Goal: Task Accomplishment & Management: Use online tool/utility

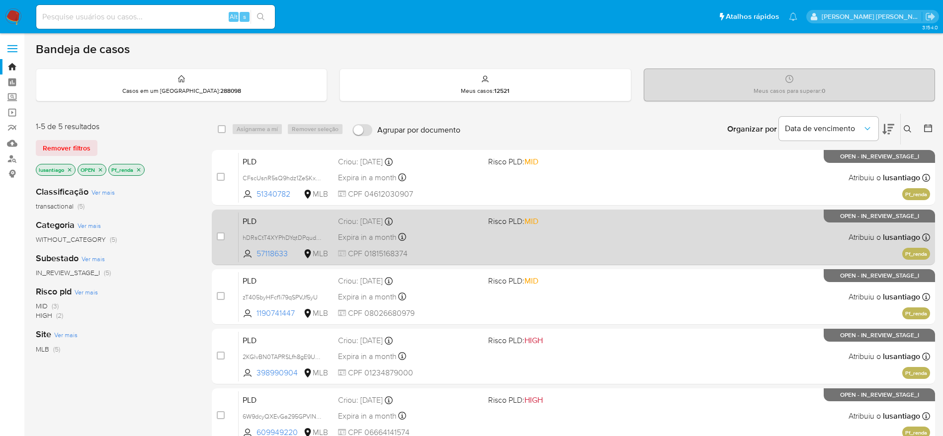
scroll to position [59, 0]
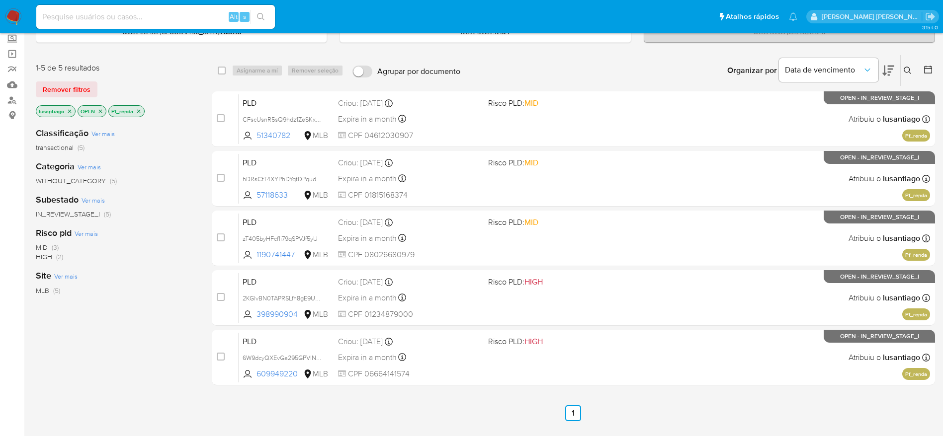
click at [153, 70] on div "1-5 de 5 resultados" at bounding box center [115, 68] width 159 height 11
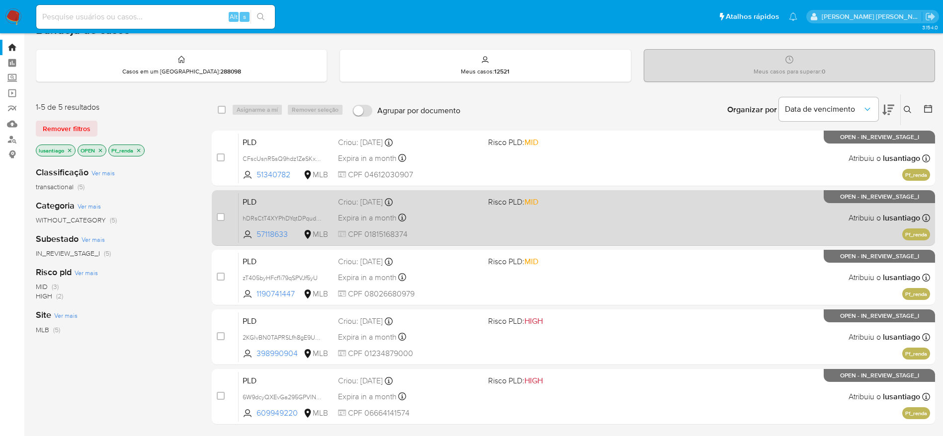
scroll to position [0, 0]
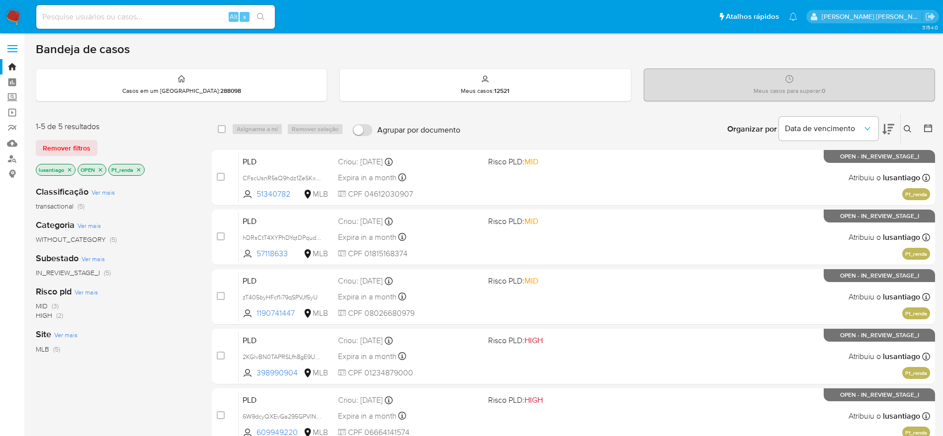
click at [173, 6] on div "Alt s" at bounding box center [155, 17] width 239 height 24
click at [173, 9] on div "Alt s" at bounding box center [155, 17] width 239 height 24
click at [158, 13] on input at bounding box center [155, 16] width 239 height 13
paste input "398990904"
type input "398990904"
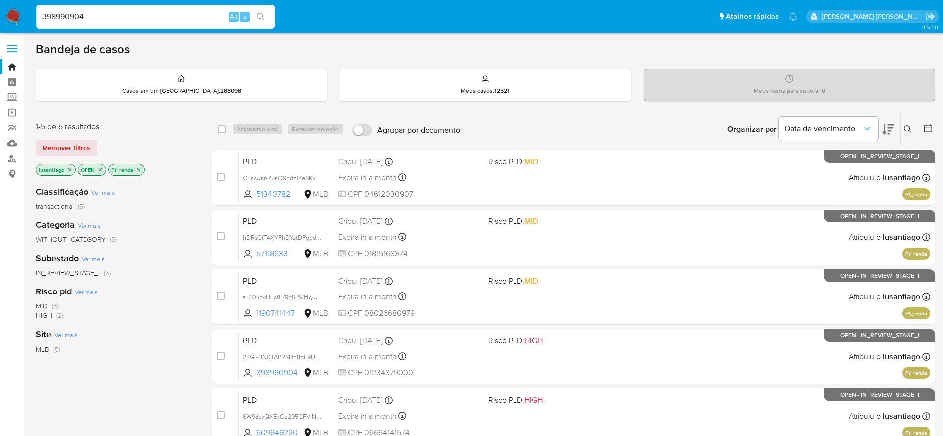
click at [263, 17] on icon "search-icon" at bounding box center [261, 17] width 8 height 8
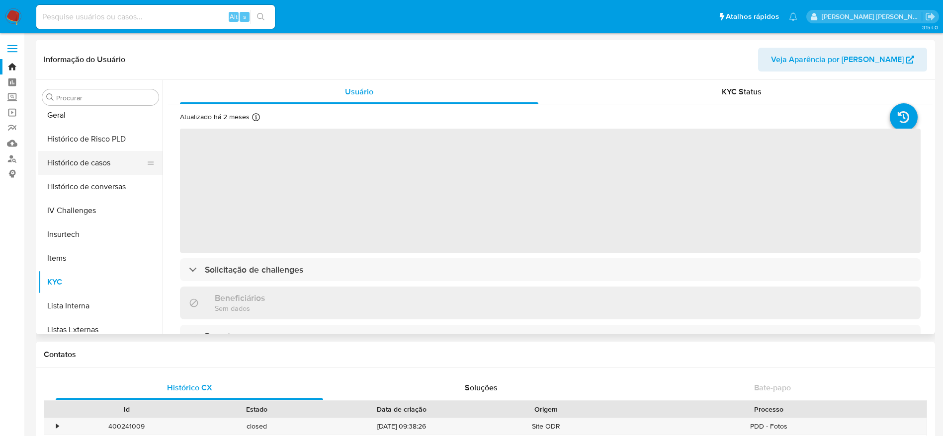
scroll to position [295, 0]
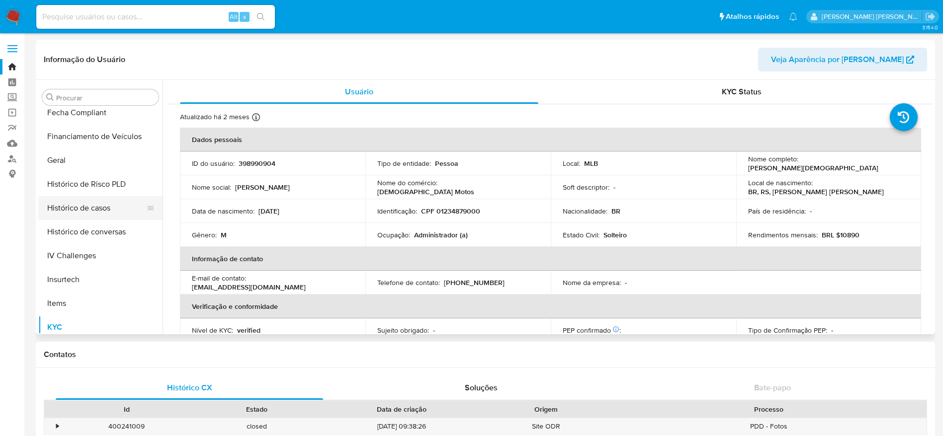
click at [71, 206] on button "Histórico de casos" at bounding box center [96, 208] width 116 height 24
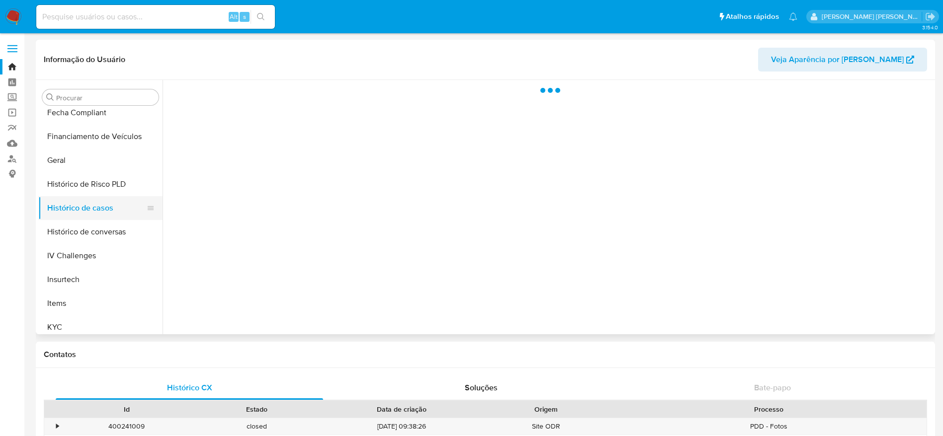
select select "10"
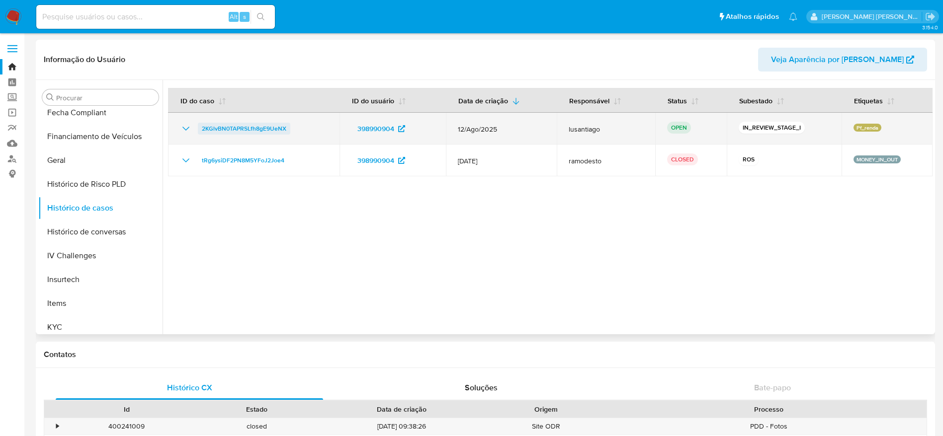
click at [241, 127] on span "2KGlvBN0TAPRSLfh8gE9UeNX" at bounding box center [244, 129] width 85 height 12
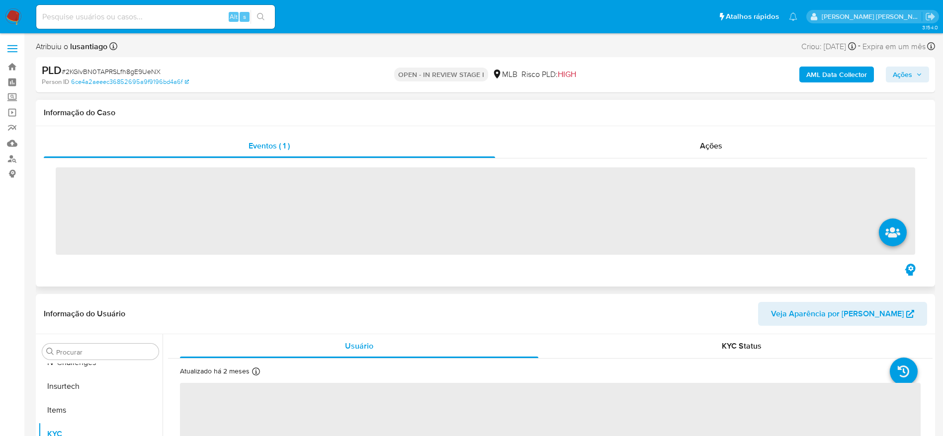
scroll to position [444, 0]
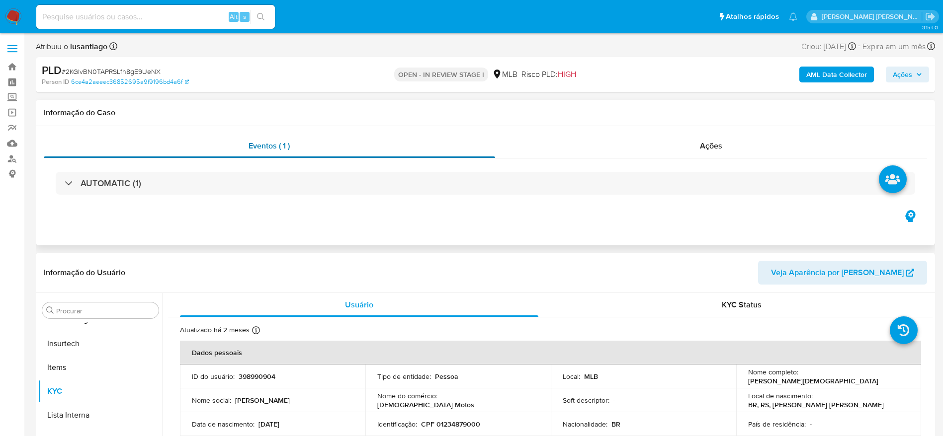
select select "10"
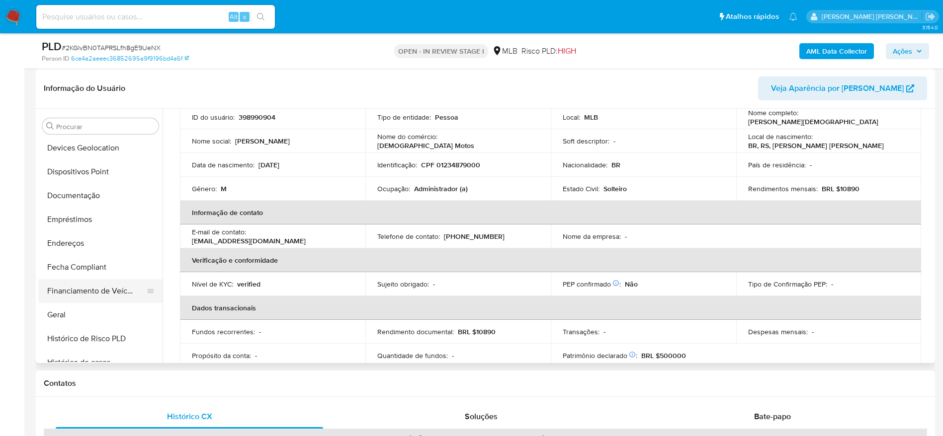
scroll to position [146, 0]
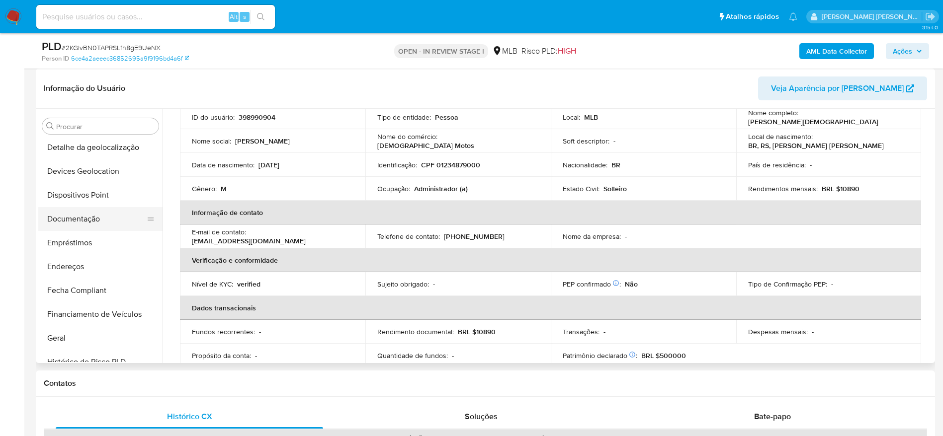
click at [83, 214] on button "Documentação" at bounding box center [96, 219] width 116 height 24
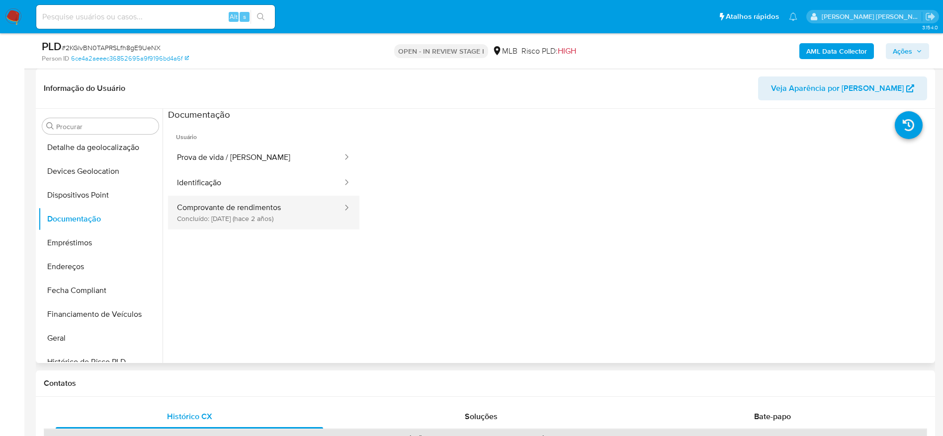
click at [248, 207] on button "Comprovante de rendimentos Concluído: 03/05/2023 (hace 2 años)" at bounding box center [255, 213] width 175 height 34
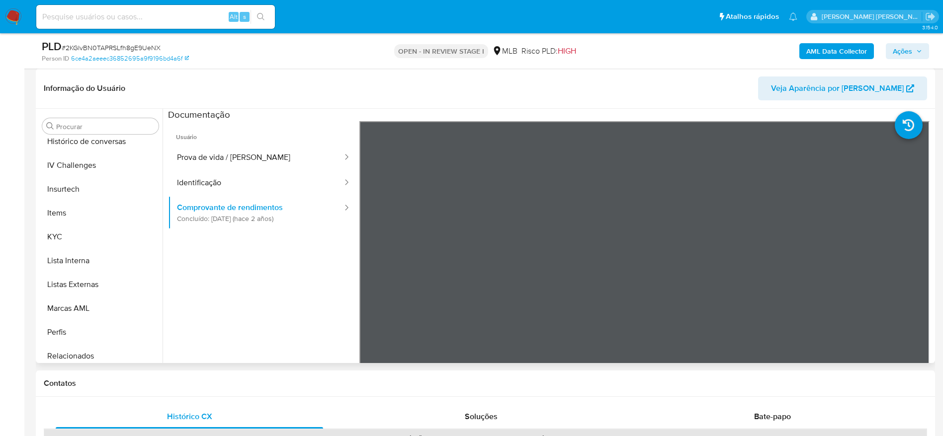
scroll to position [444, 0]
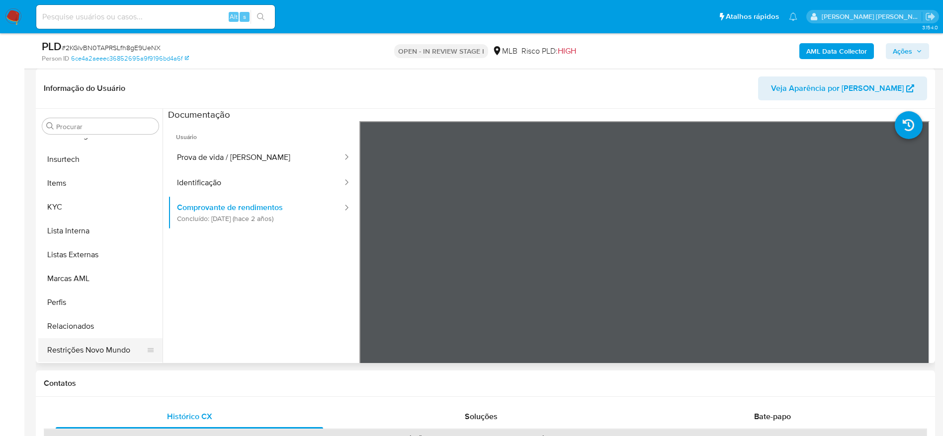
click at [99, 349] on button "Restrições Novo Mundo" at bounding box center [96, 351] width 116 height 24
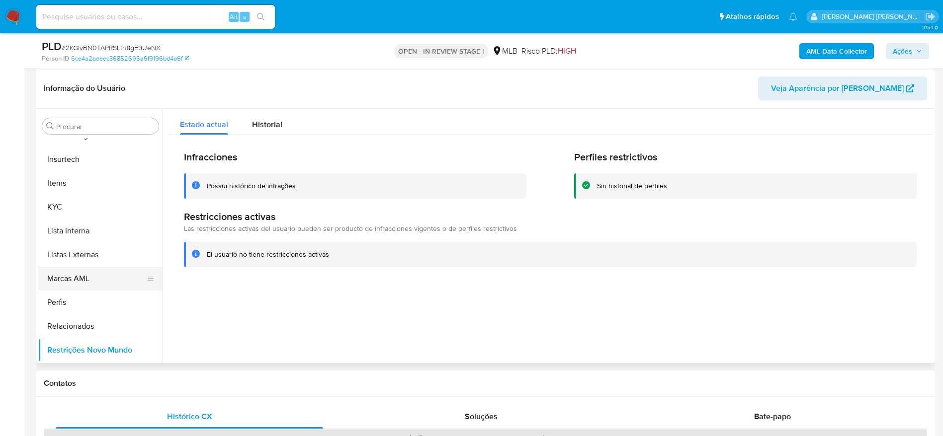
scroll to position [295, 0]
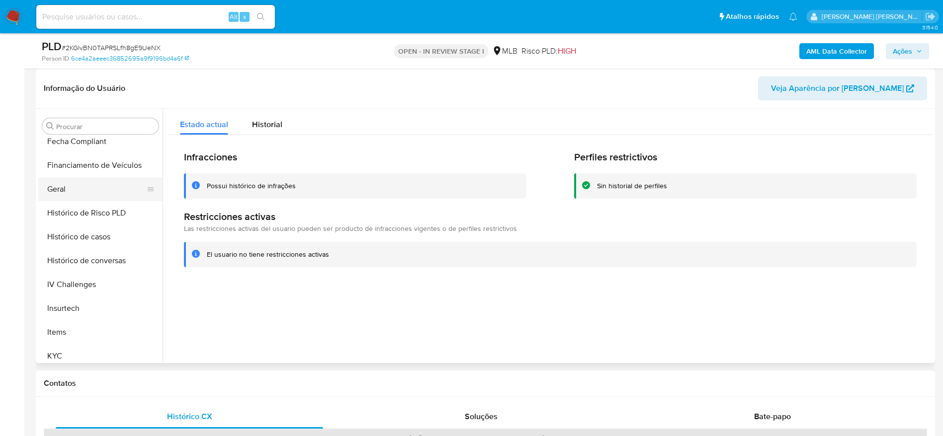
click at [59, 186] on button "Geral" at bounding box center [96, 189] width 116 height 24
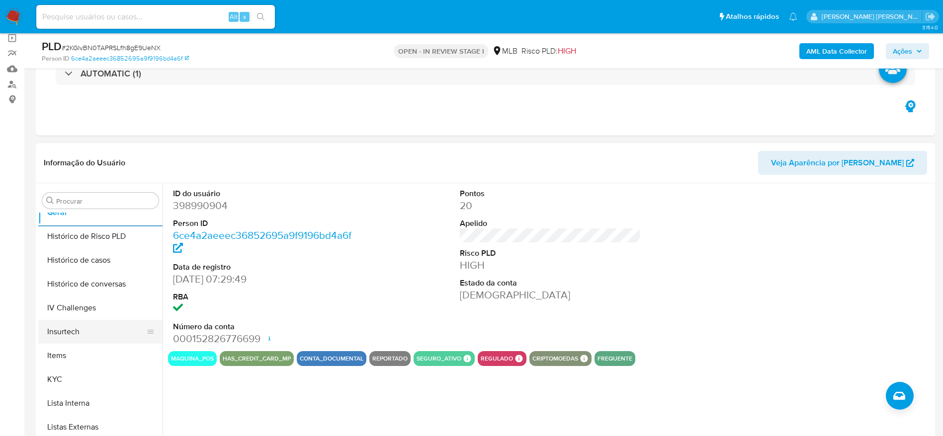
scroll to position [369, 0]
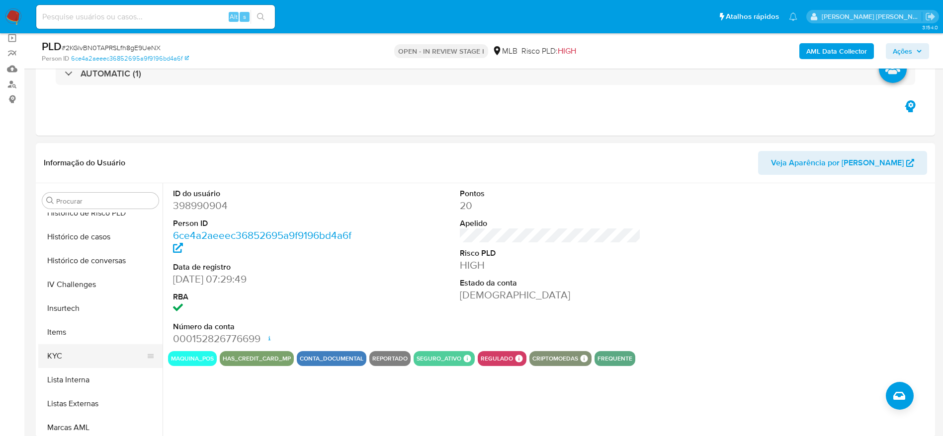
click at [74, 358] on button "KYC" at bounding box center [96, 357] width 116 height 24
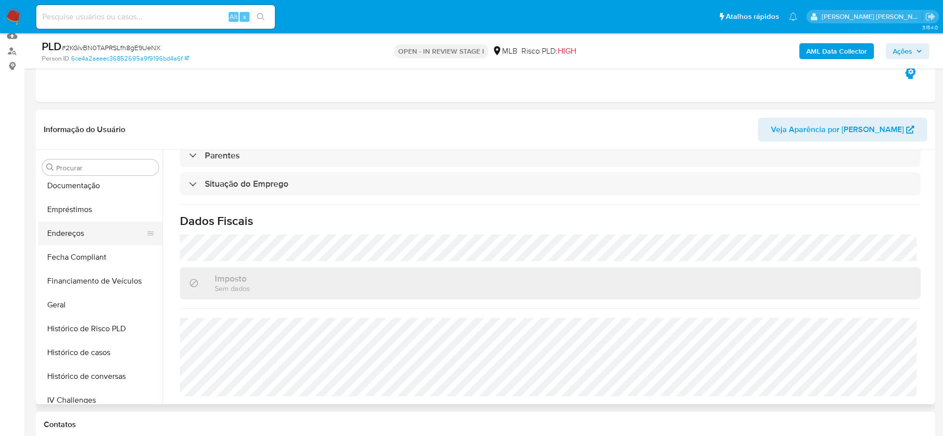
scroll to position [146, 0]
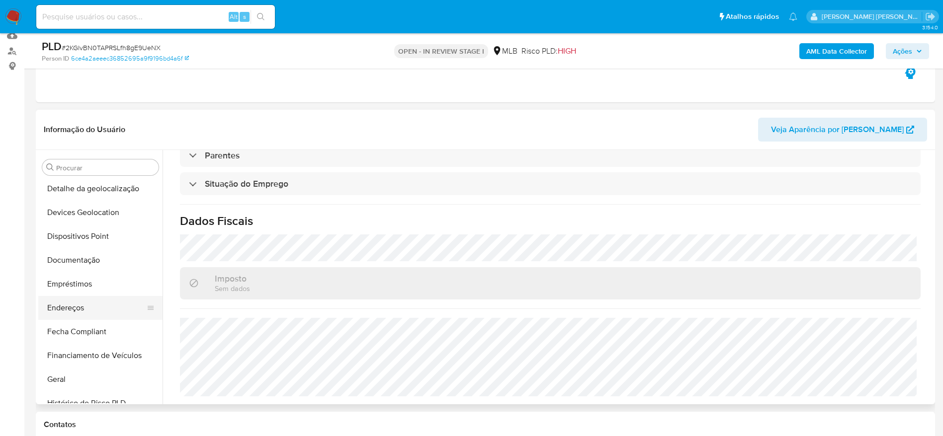
click at [95, 312] on button "Endereços" at bounding box center [96, 308] width 116 height 24
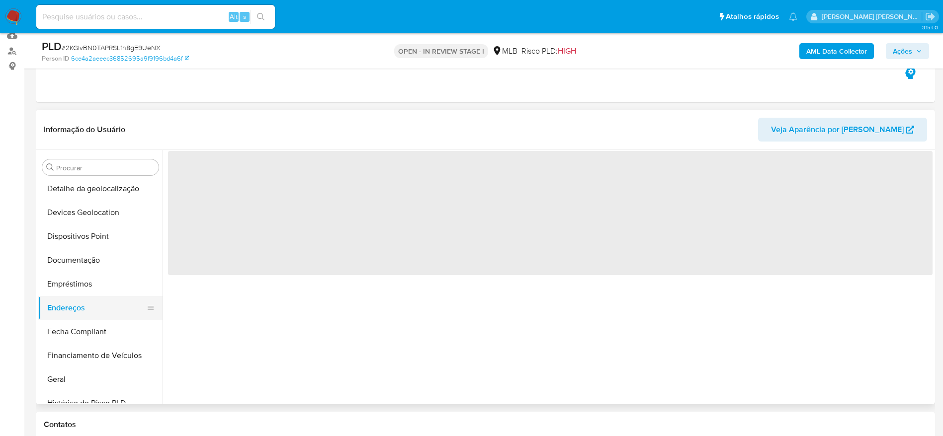
scroll to position [0, 0]
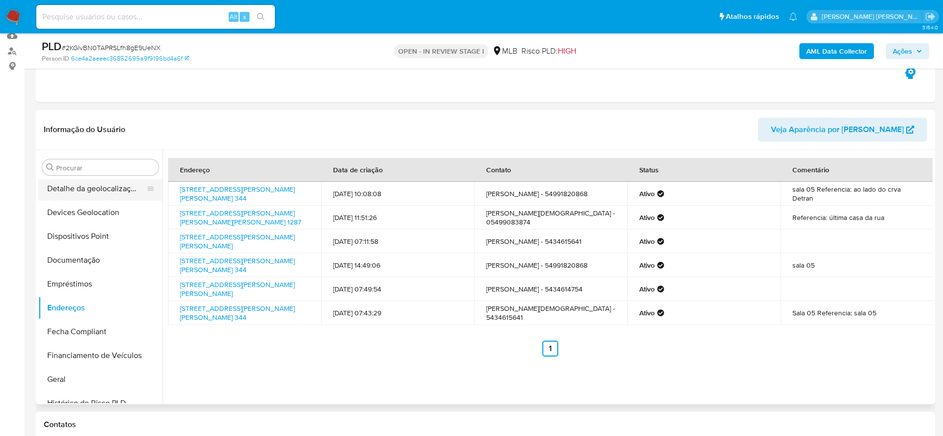
click at [93, 192] on button "Detalhe da geolocalização" at bounding box center [96, 189] width 116 height 24
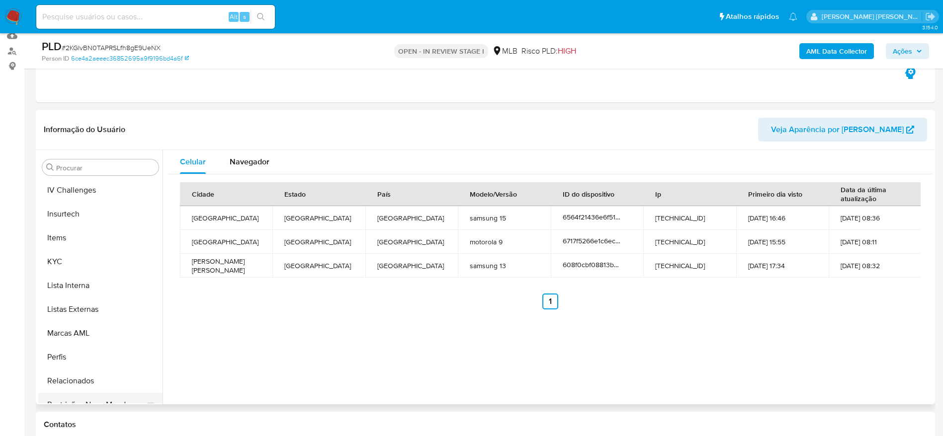
scroll to position [444, 0]
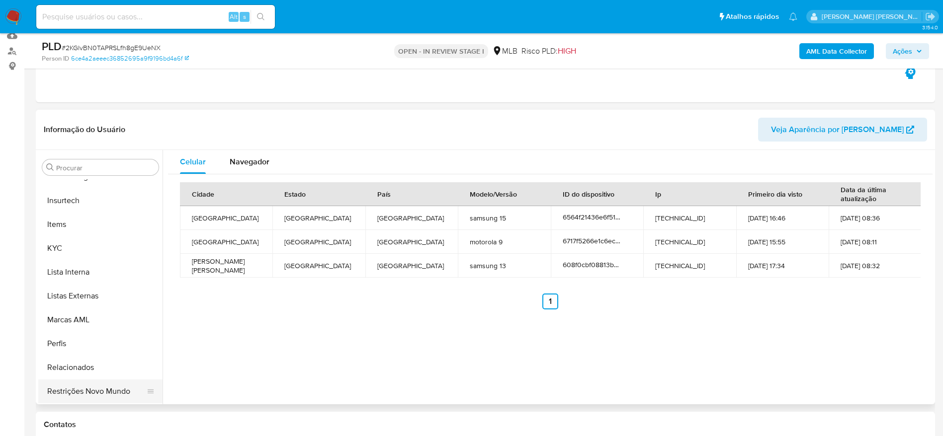
click at [95, 395] on button "Restrições Novo Mundo" at bounding box center [96, 392] width 116 height 24
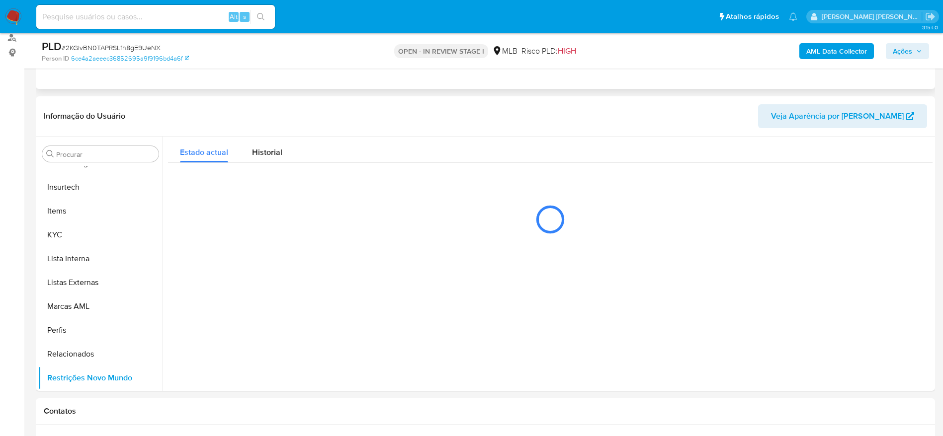
scroll to position [124, 0]
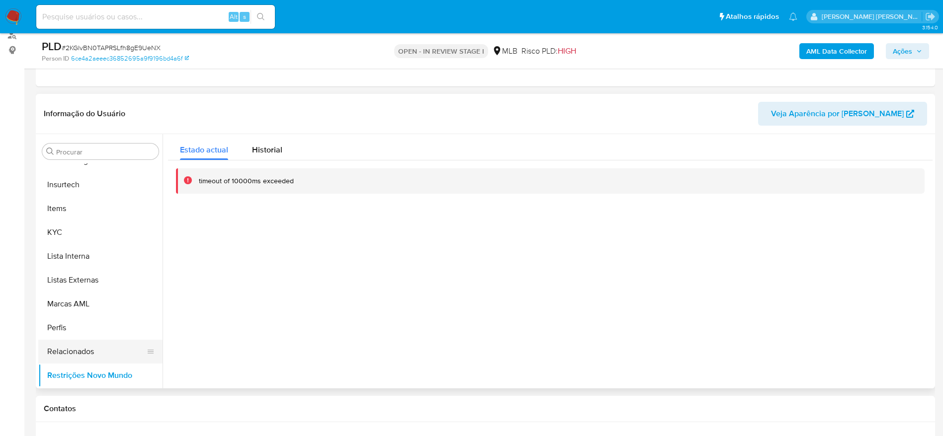
click at [67, 354] on button "Relacionados" at bounding box center [96, 352] width 116 height 24
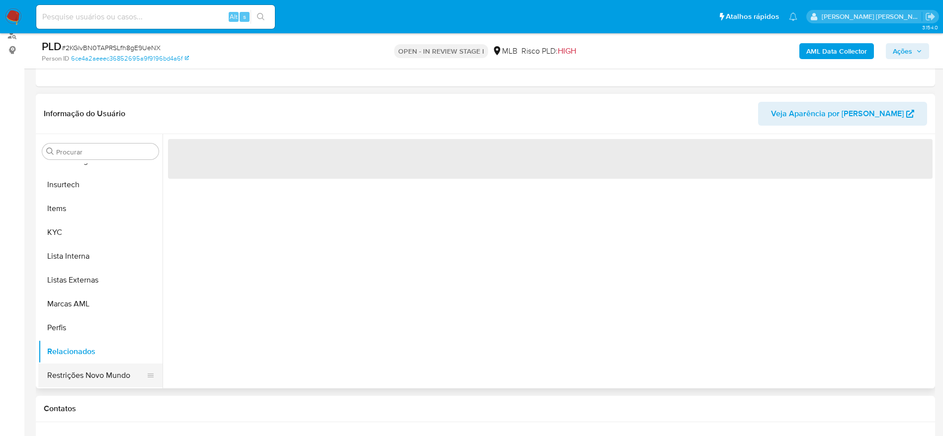
click at [70, 375] on button "Restrições Novo Mundo" at bounding box center [96, 376] width 116 height 24
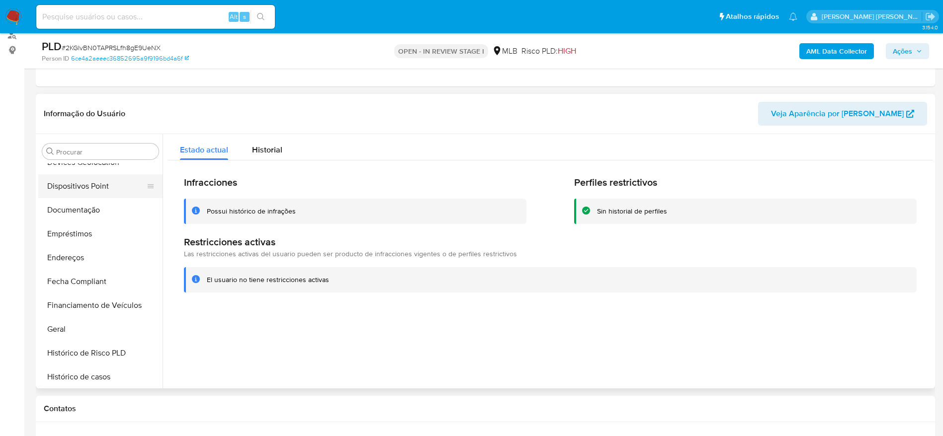
scroll to position [146, 0]
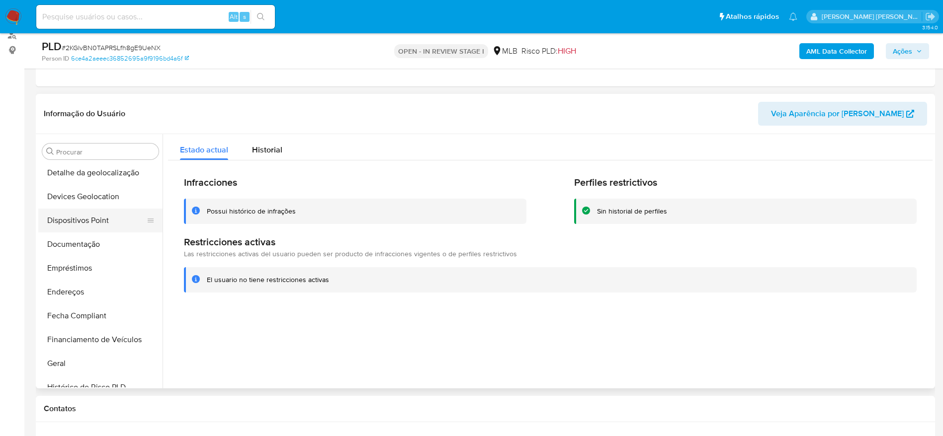
click at [75, 210] on button "Dispositivos Point" at bounding box center [96, 221] width 116 height 24
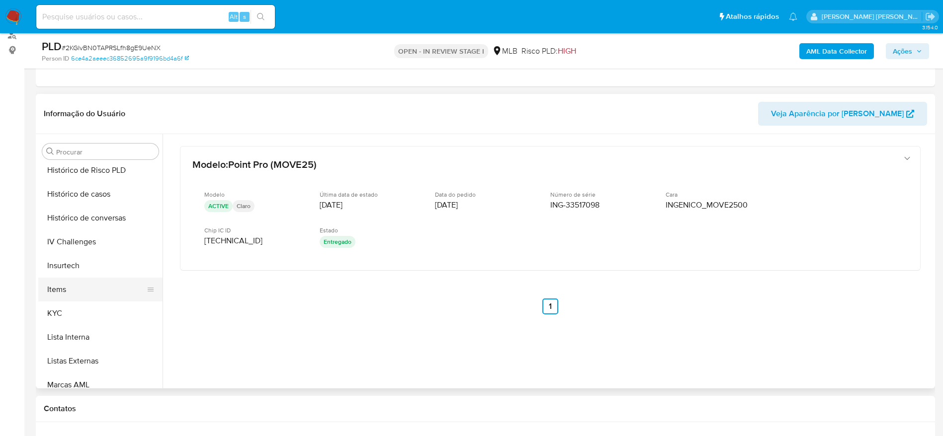
scroll to position [369, 0]
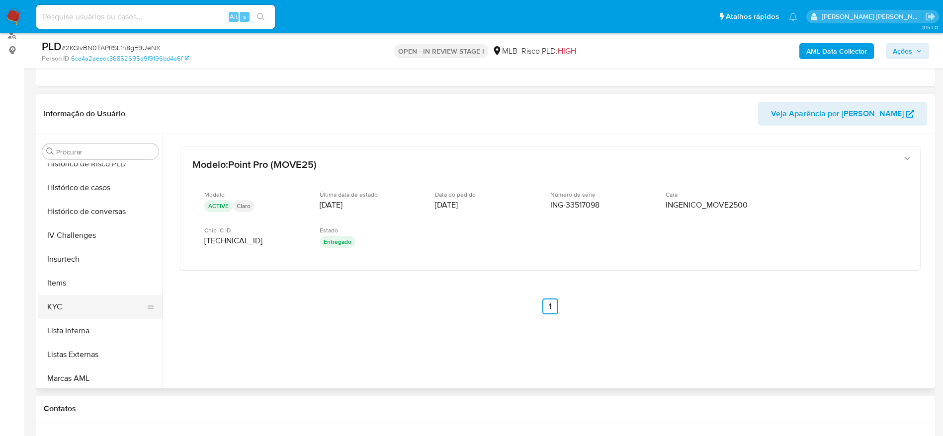
click at [83, 297] on button "KYC" at bounding box center [96, 307] width 116 height 24
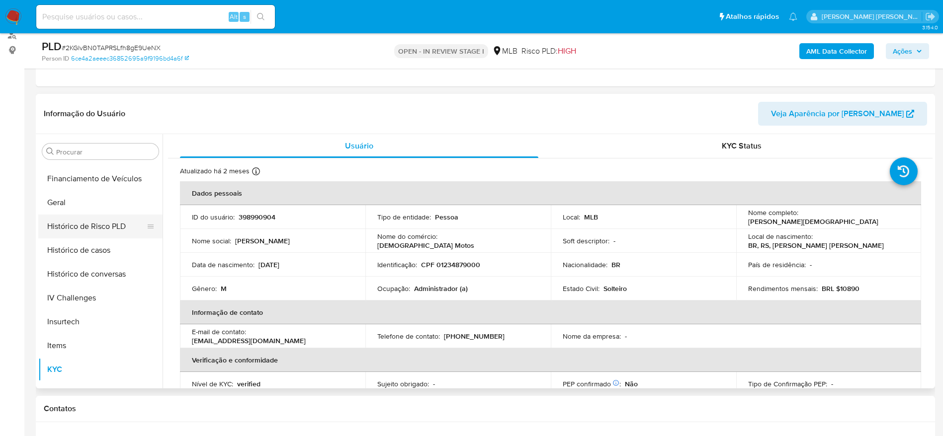
scroll to position [220, 0]
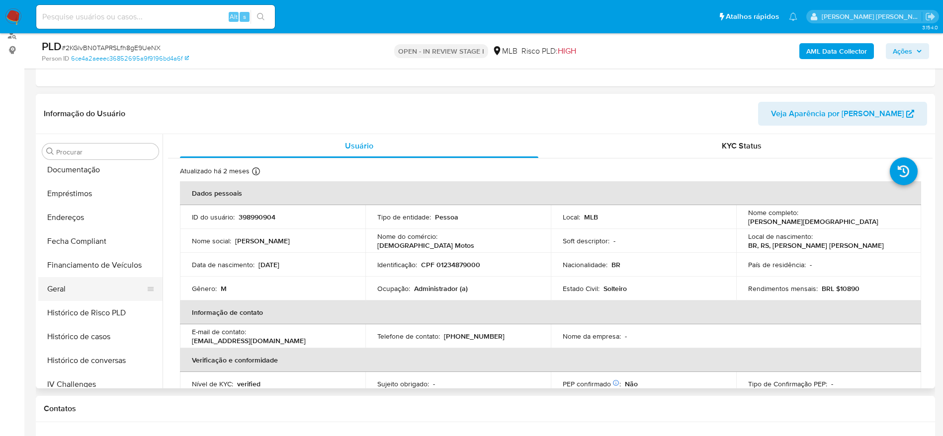
click at [99, 291] on button "Geral" at bounding box center [96, 289] width 116 height 24
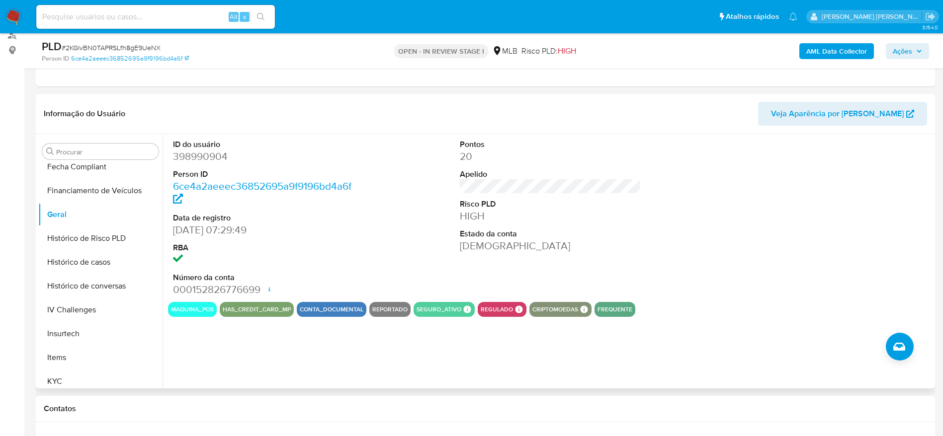
scroll to position [369, 0]
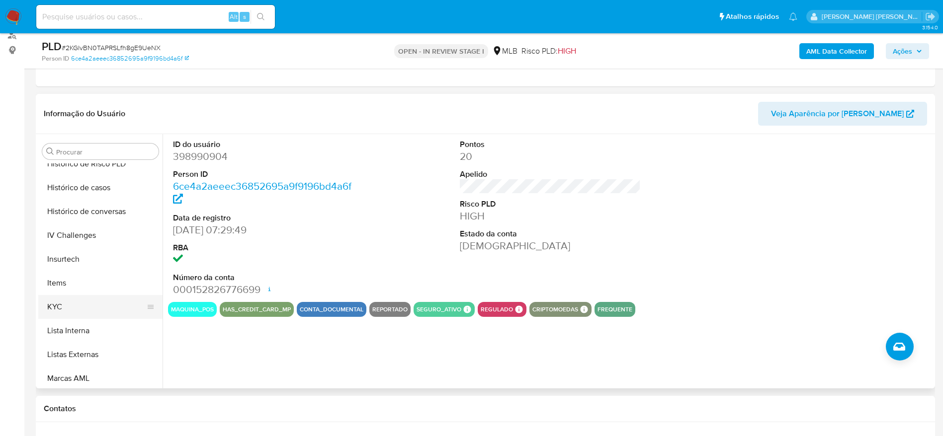
click at [67, 309] on button "KYC" at bounding box center [96, 307] width 116 height 24
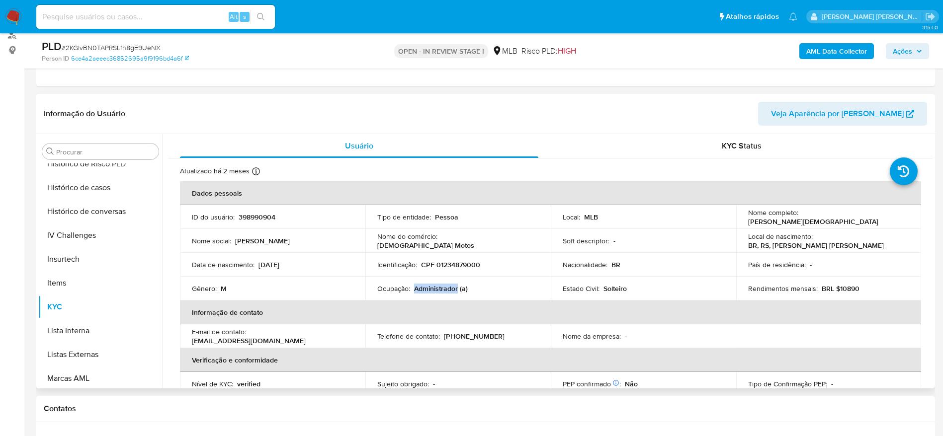
drag, startPoint x: 456, startPoint y: 290, endPoint x: 415, endPoint y: 292, distance: 40.8
click at [415, 292] on p "Administrador (a)" at bounding box center [441, 288] width 54 height 9
copy p "Administrador"
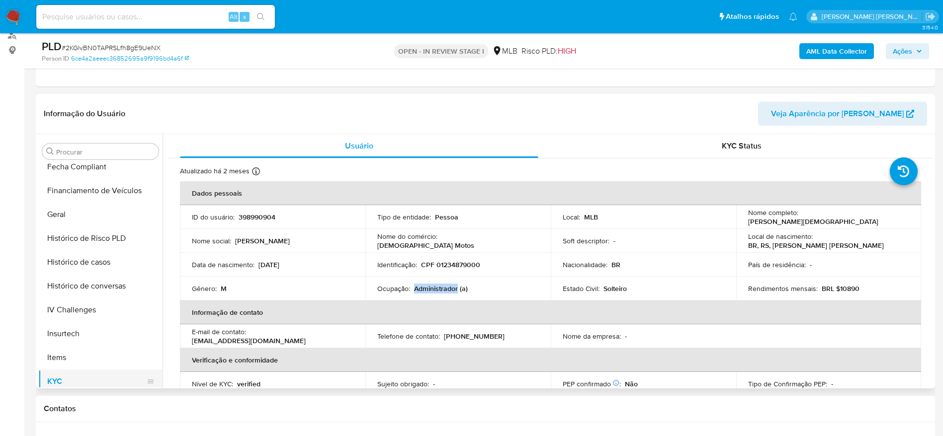
scroll to position [220, 0]
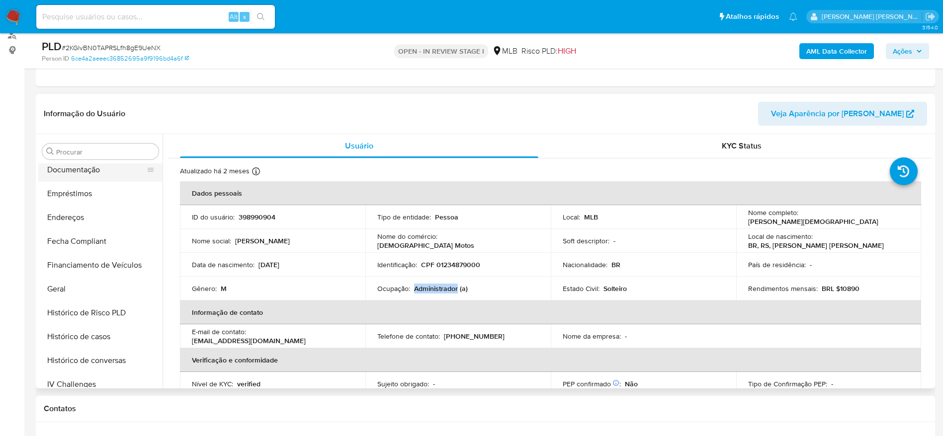
click at [78, 173] on button "Documentação" at bounding box center [96, 170] width 116 height 24
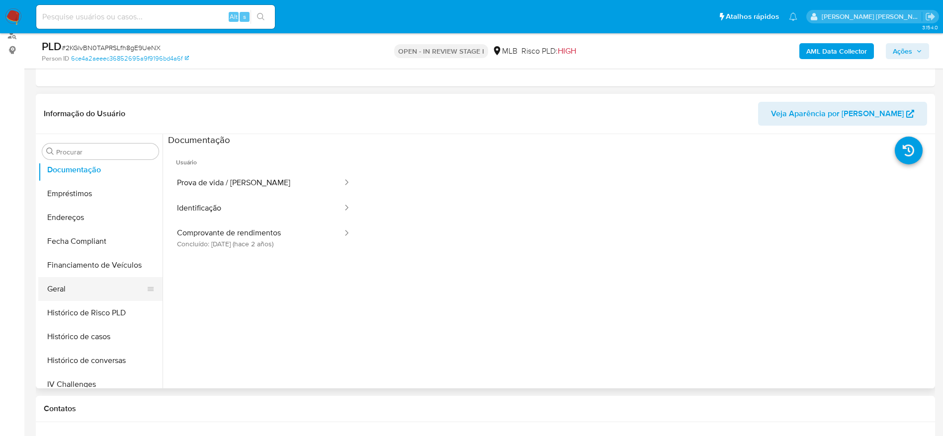
click at [91, 296] on button "Geral" at bounding box center [96, 289] width 116 height 24
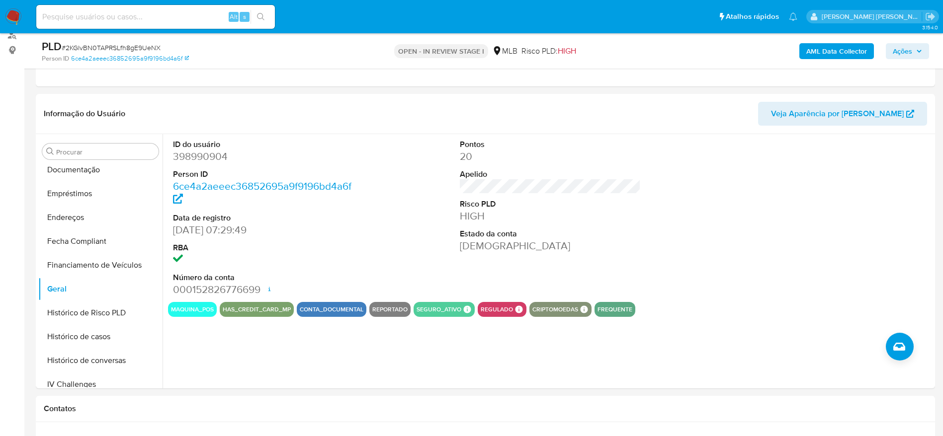
click at [908, 47] on span "Ações" at bounding box center [902, 51] width 19 height 16
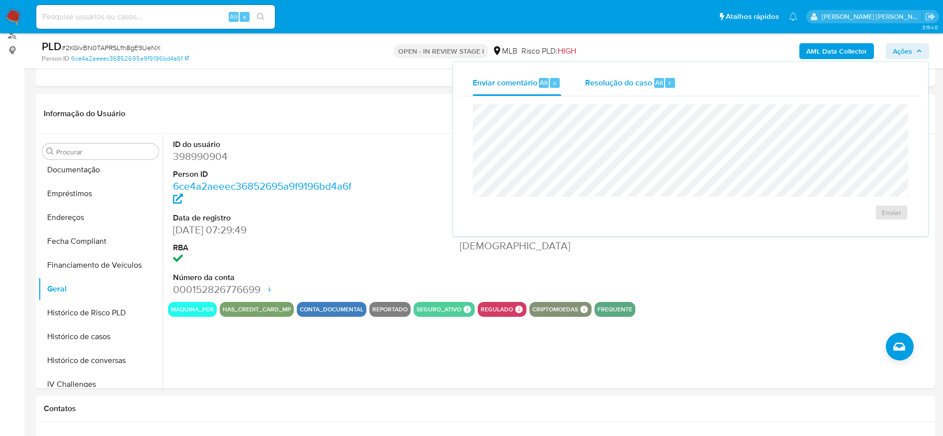
click at [659, 82] on span "Alt" at bounding box center [659, 82] width 8 height 9
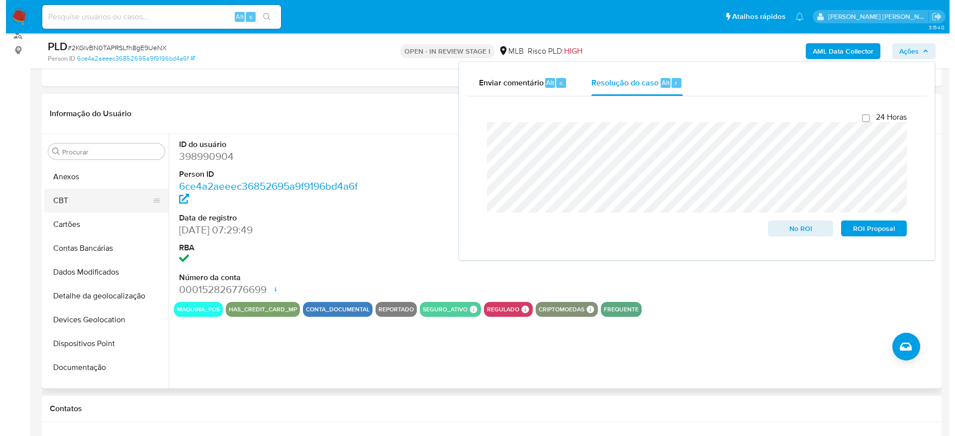
scroll to position [0, 0]
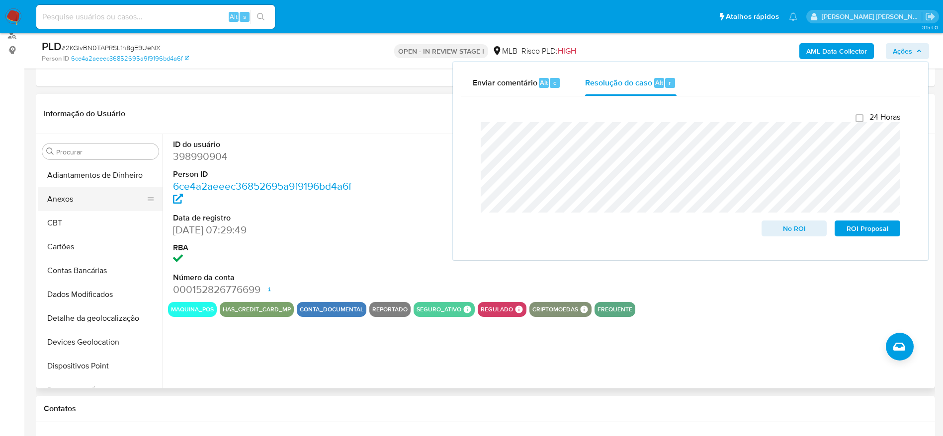
click at [97, 203] on button "Anexos" at bounding box center [96, 199] width 116 height 24
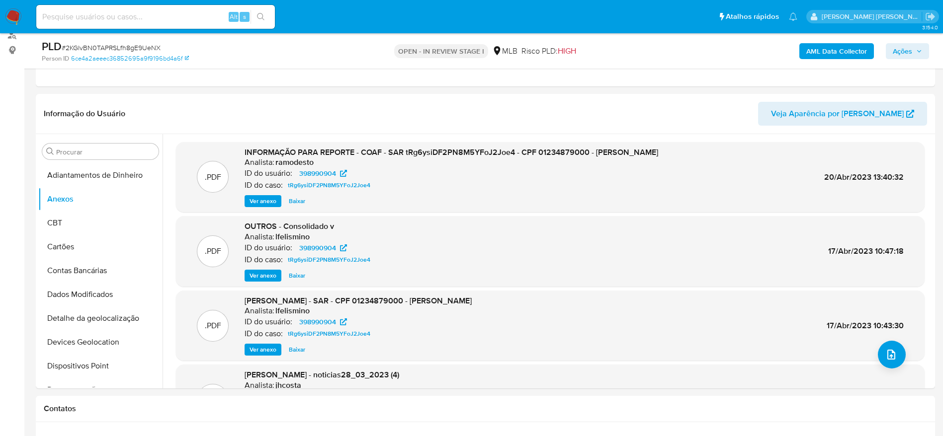
click at [835, 52] on b "AML Data Collector" at bounding box center [836, 51] width 61 height 16
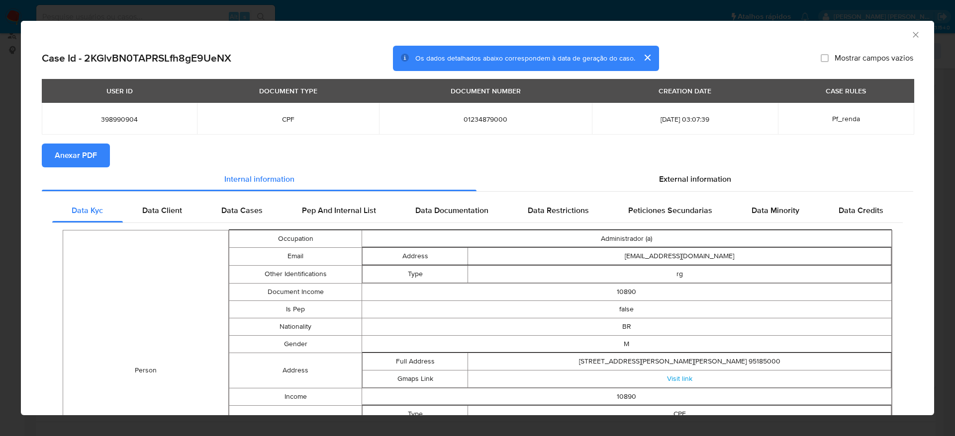
click at [89, 155] on span "Anexar PDF" at bounding box center [76, 156] width 42 height 22
click at [910, 31] on icon "Fechar a janela" at bounding box center [915, 35] width 10 height 10
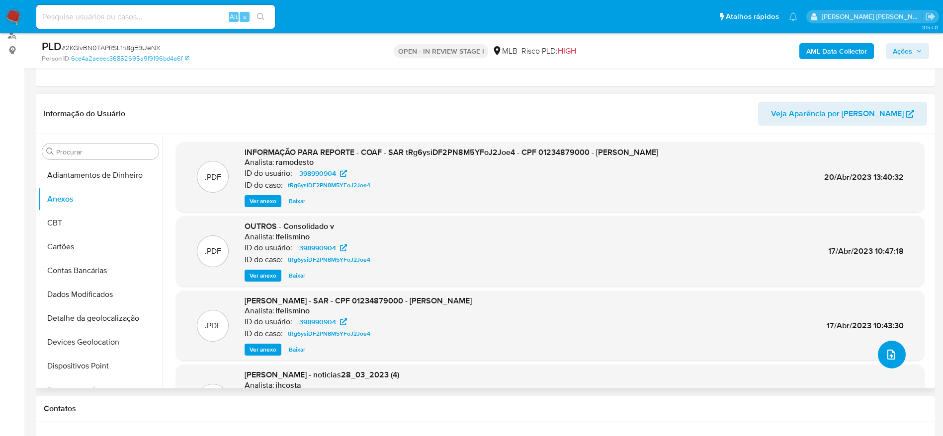
click at [885, 351] on icon "upload-file" at bounding box center [891, 355] width 12 height 12
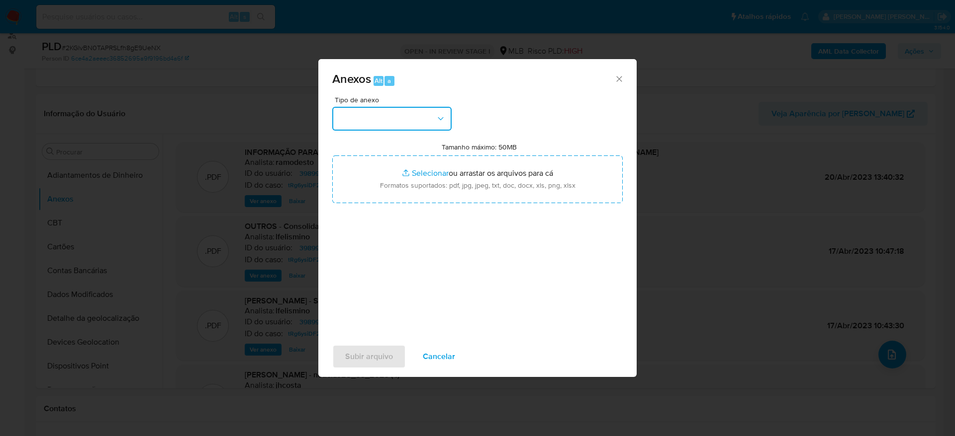
click at [401, 110] on button "button" at bounding box center [391, 119] width 119 height 24
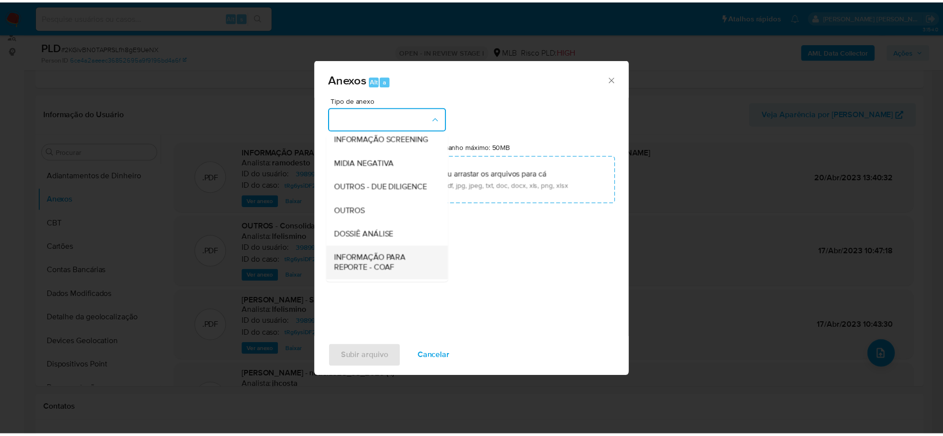
scroll to position [153, 0]
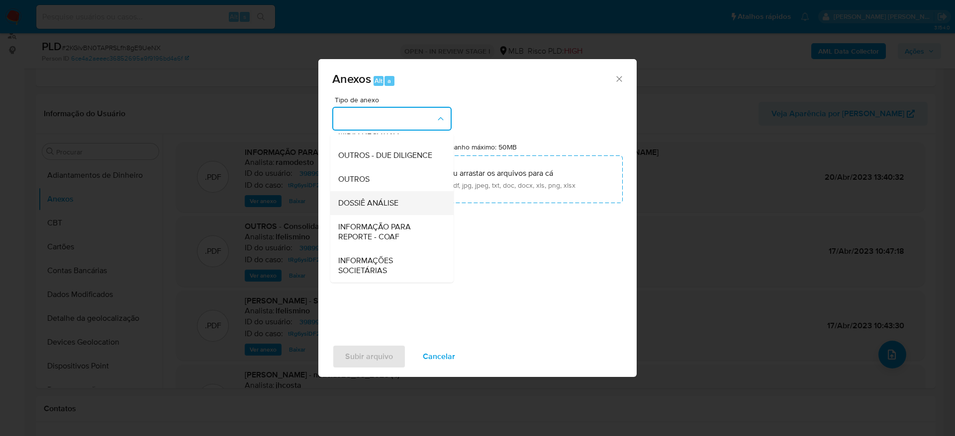
click at [386, 205] on span "DOSSIÊ ANÁLISE" at bounding box center [368, 203] width 60 height 10
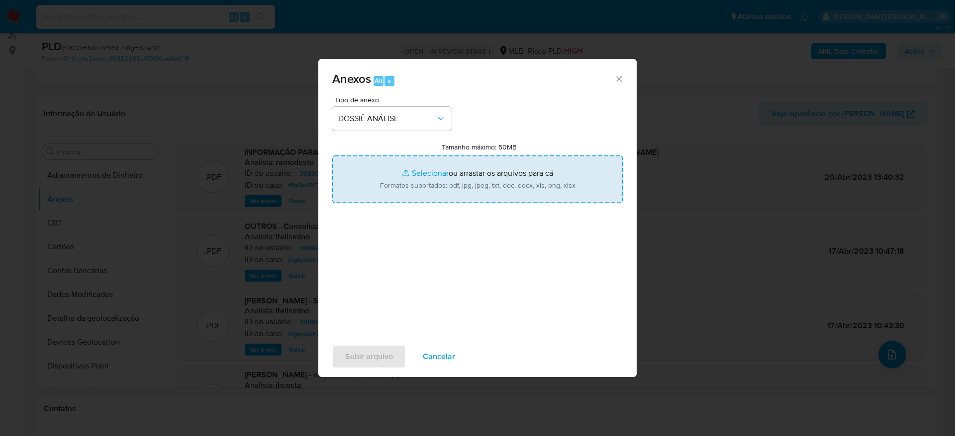
type input "C:\fakepath\Mulan 398990904_2025_08_18_16_05_30.xlsx"
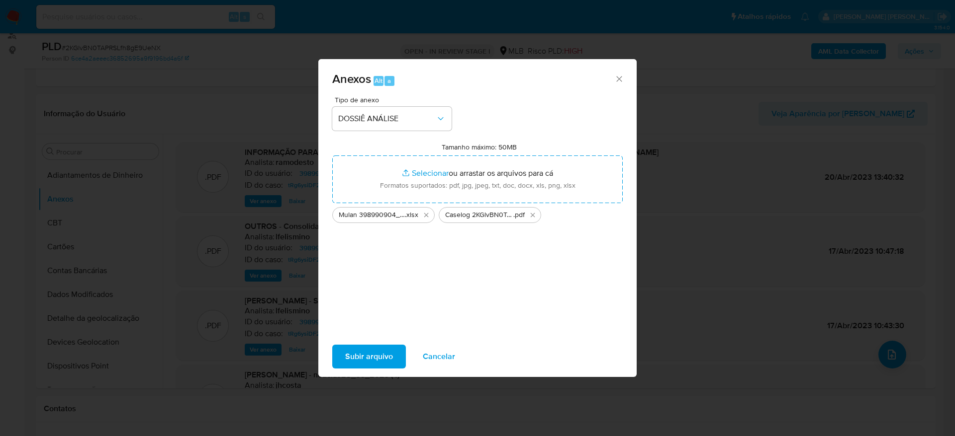
click at [361, 355] on span "Subir arquivo" at bounding box center [369, 357] width 48 height 22
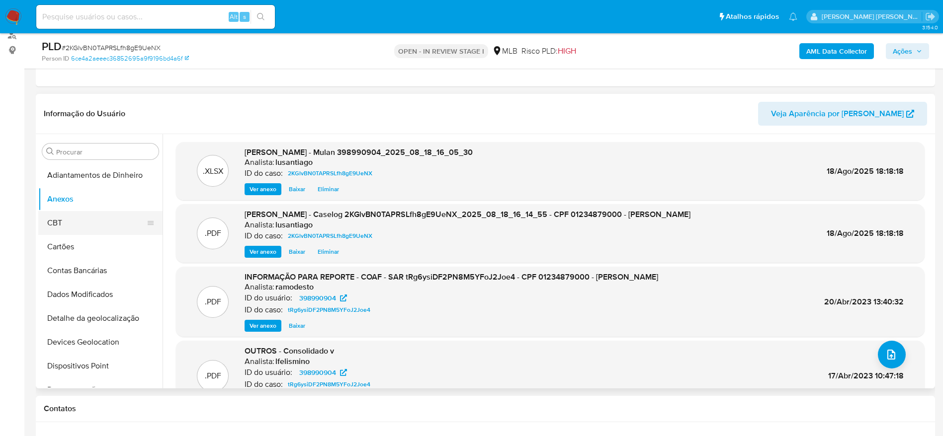
click at [81, 213] on button "CBT" at bounding box center [96, 223] width 116 height 24
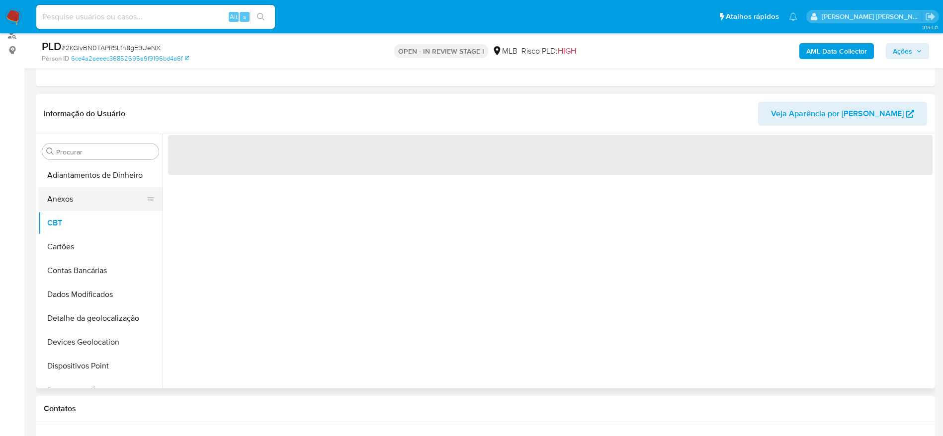
click at [81, 199] on button "Anexos" at bounding box center [96, 199] width 116 height 24
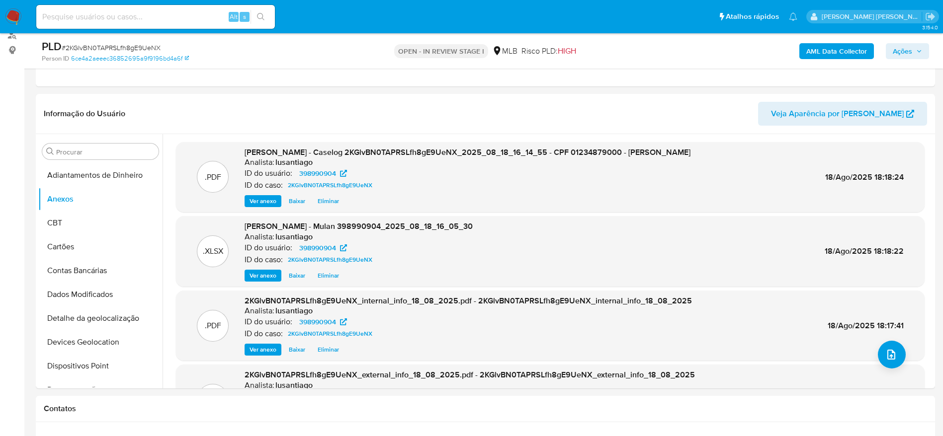
click at [903, 53] on span "Ações" at bounding box center [902, 51] width 19 height 16
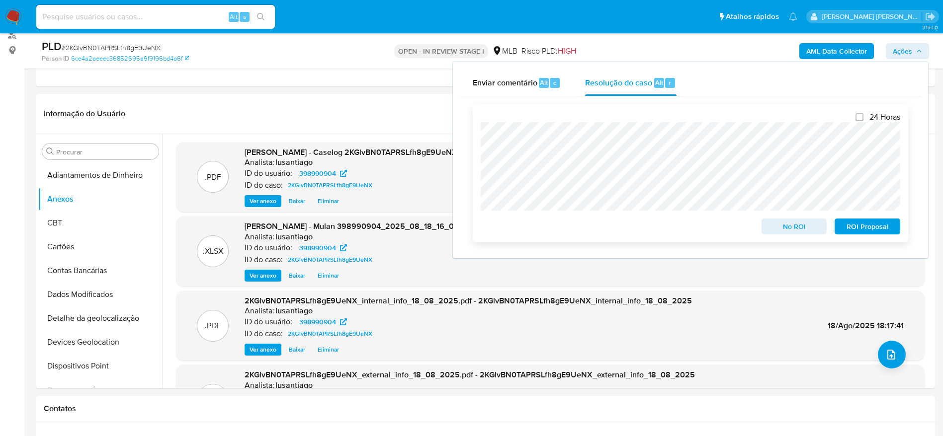
click at [786, 233] on span "No ROI" at bounding box center [795, 227] width 52 height 14
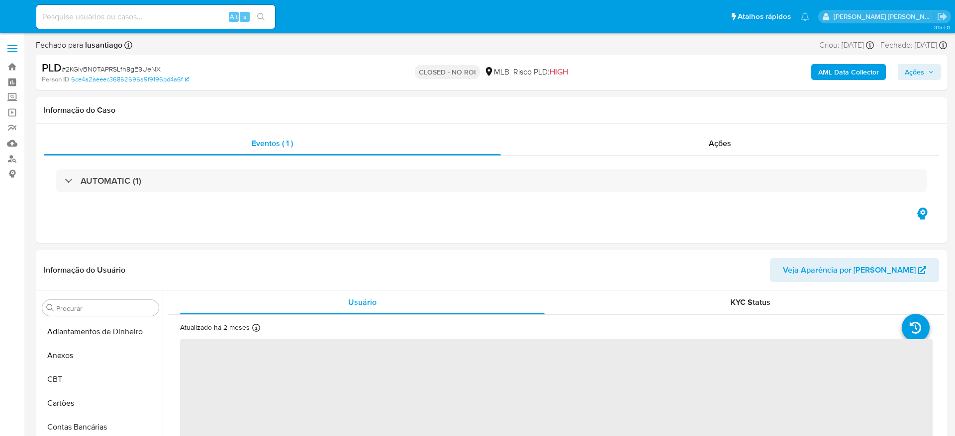
select select "10"
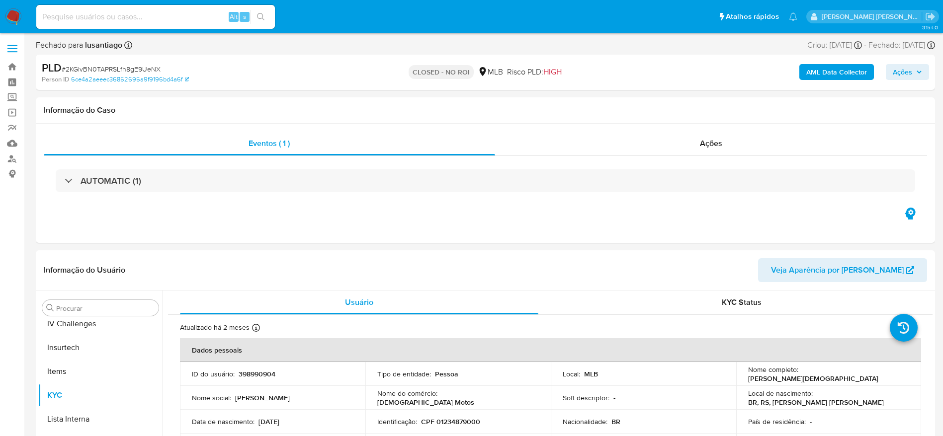
click at [129, 24] on div "Alt s" at bounding box center [155, 17] width 239 height 24
click at [126, 18] on input at bounding box center [155, 16] width 239 height 13
paste input "1190741447"
type input "1190741447"
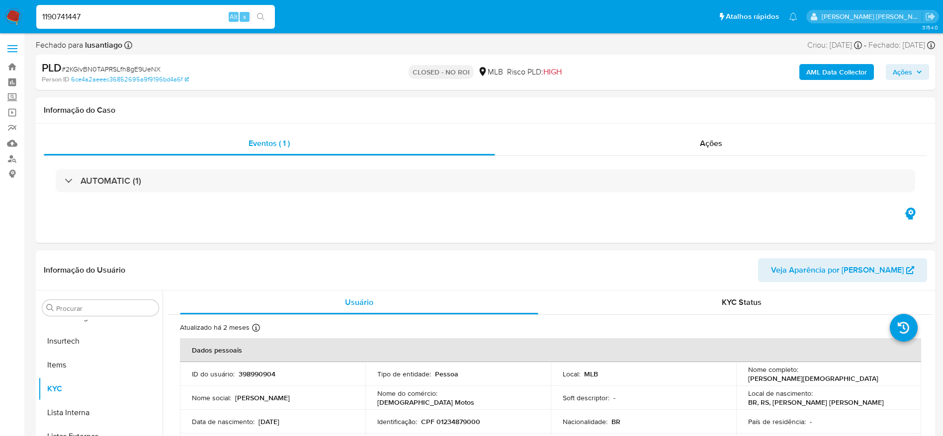
click at [260, 16] on icon "search-icon" at bounding box center [261, 17] width 8 height 8
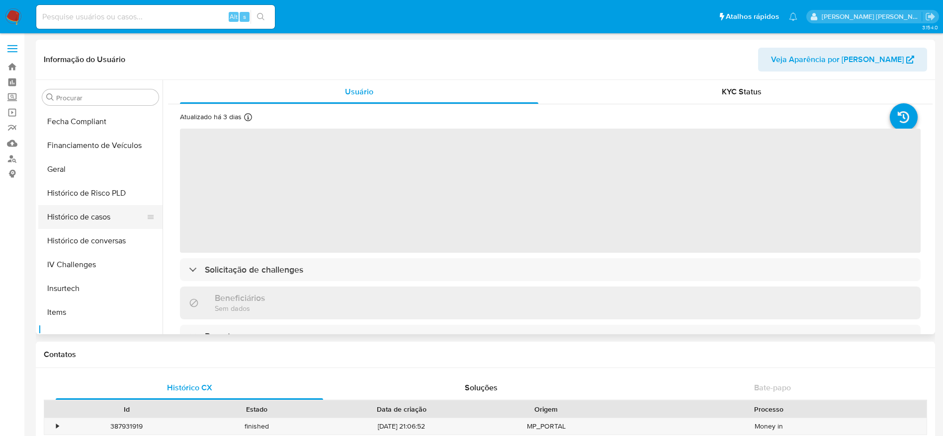
scroll to position [285, 0]
click at [88, 211] on button "Histórico de casos" at bounding box center [96, 218] width 116 height 24
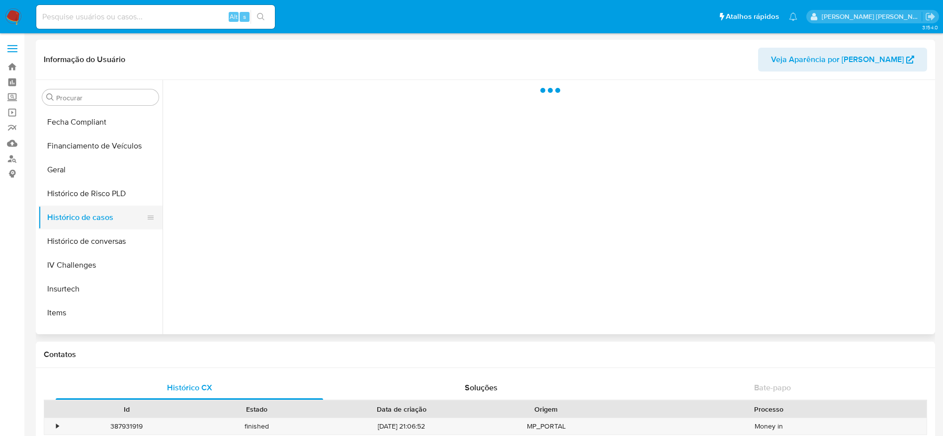
select select "10"
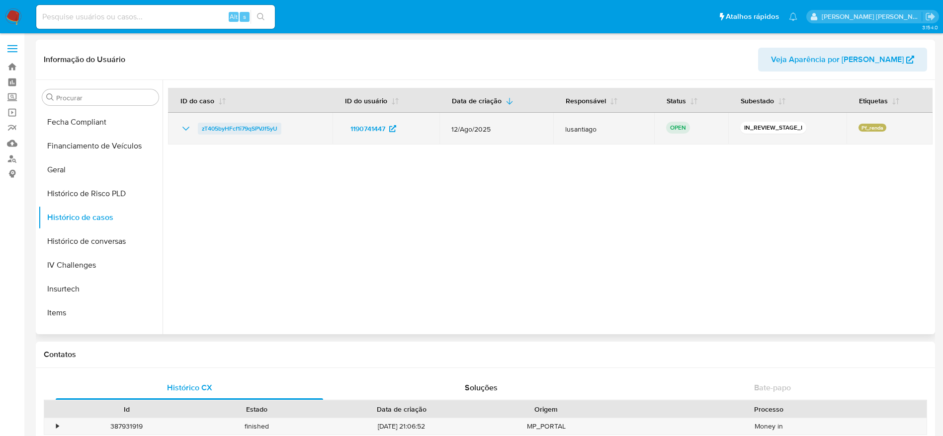
click at [245, 125] on span "zT405byHFcf1i79qSPVJf5yU" at bounding box center [240, 129] width 76 height 12
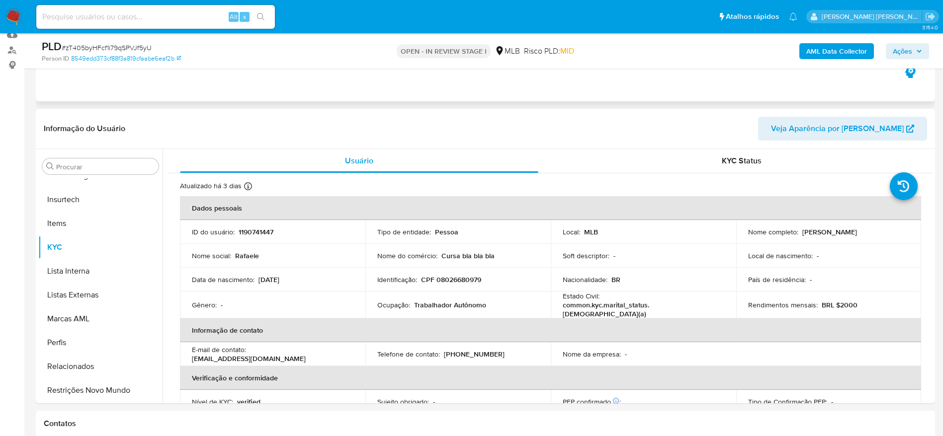
scroll to position [149, 0]
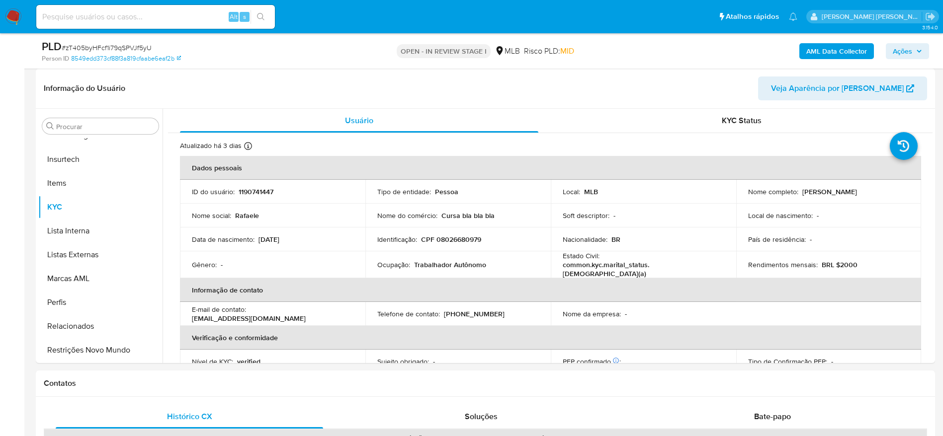
select select "10"
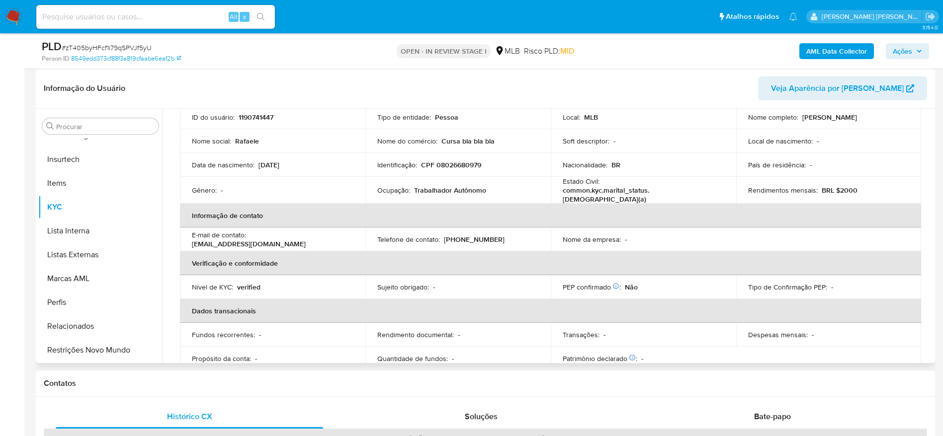
scroll to position [0, 0]
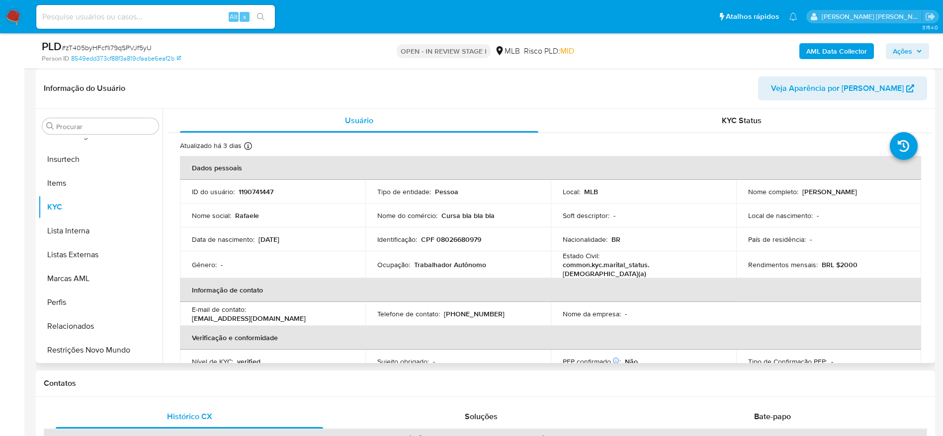
click at [94, 362] on div "Procurar Adiantamentos de Dinheiro Anexos CBT Cartões Contas Bancárias Dados Mo…" at bounding box center [100, 236] width 124 height 253
click at [92, 352] on button "Restrições Novo Mundo" at bounding box center [96, 351] width 116 height 24
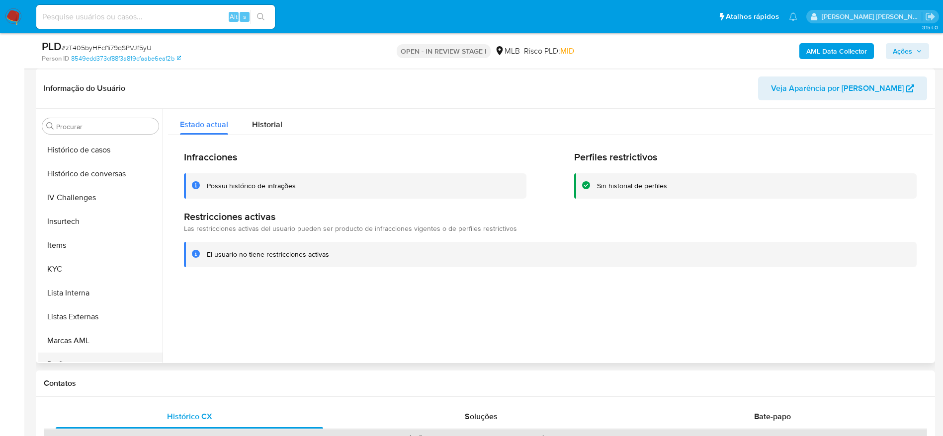
scroll to position [295, 0]
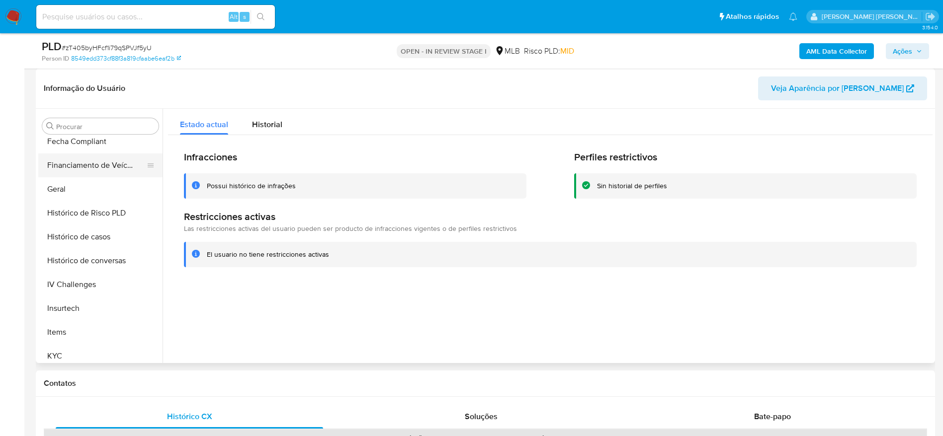
click at [68, 172] on button "Financiamento de Veículos" at bounding box center [96, 166] width 116 height 24
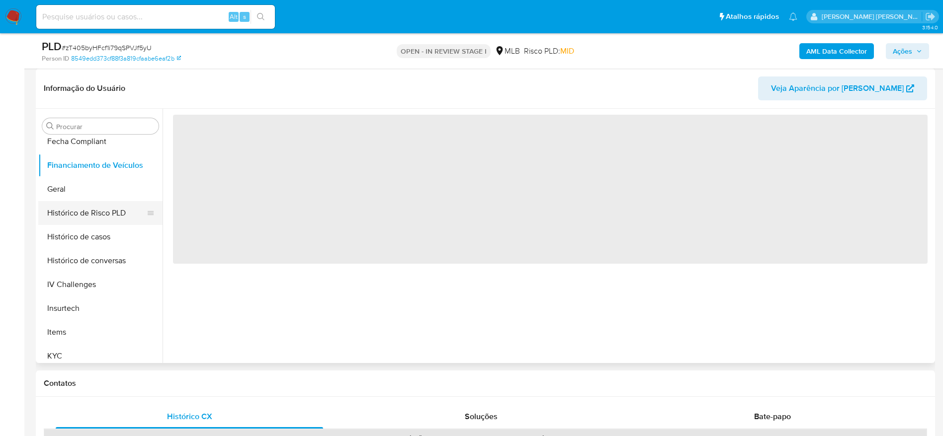
drag, startPoint x: 71, startPoint y: 184, endPoint x: 155, endPoint y: 208, distance: 87.8
click at [71, 186] on button "Geral" at bounding box center [100, 189] width 124 height 24
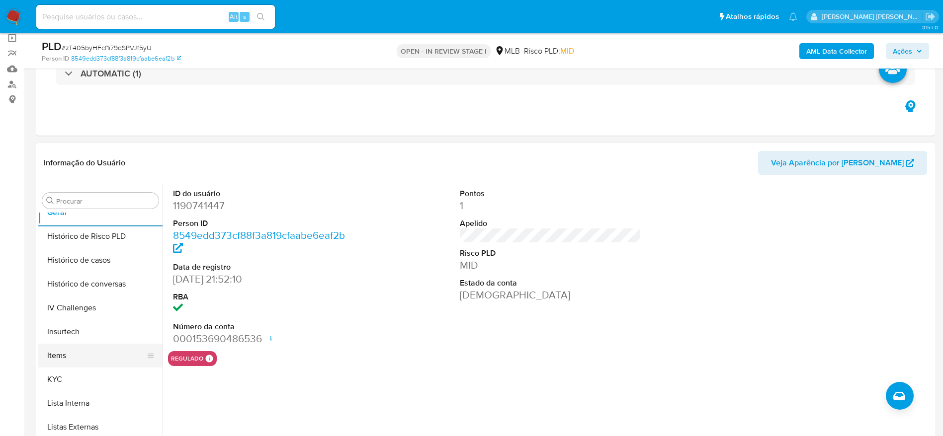
scroll to position [369, 0]
click at [71, 347] on button "KYC" at bounding box center [96, 357] width 116 height 24
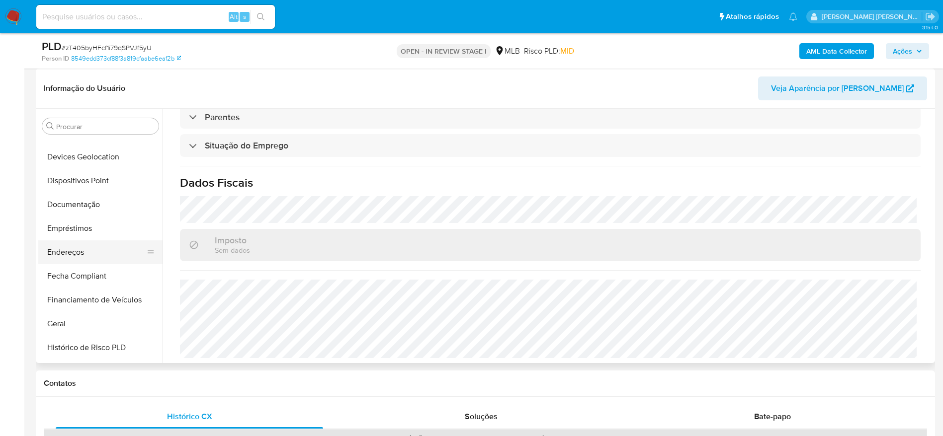
scroll to position [146, 0]
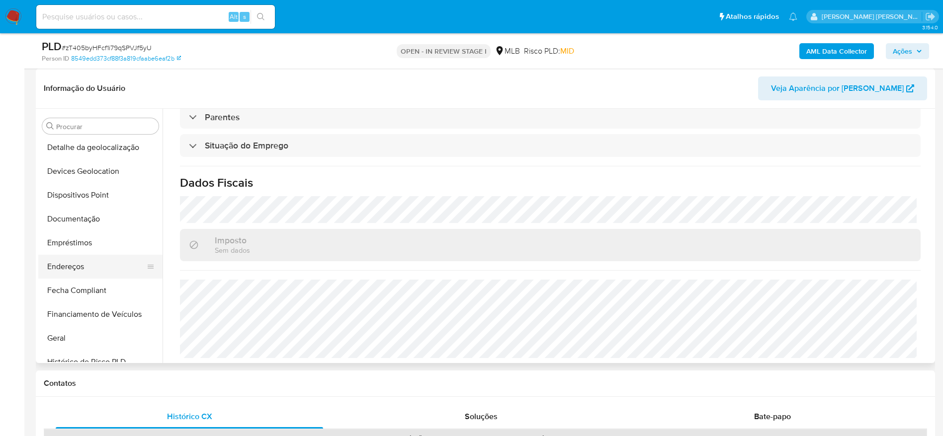
click at [77, 268] on button "Endereços" at bounding box center [96, 267] width 116 height 24
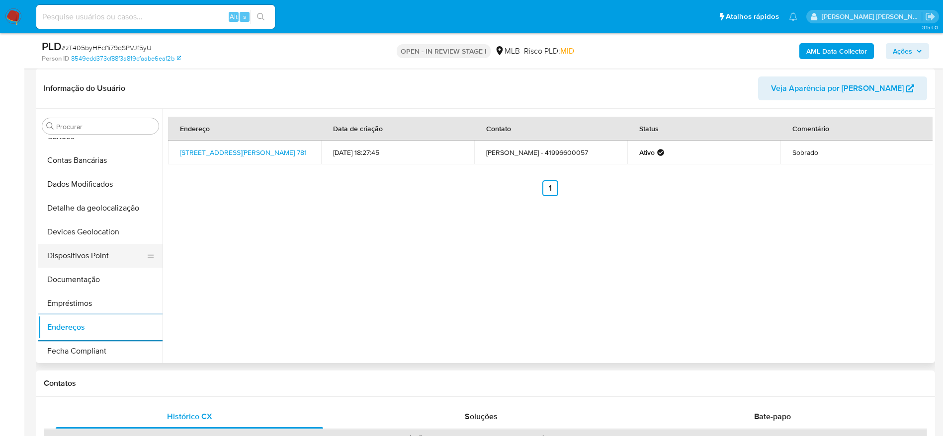
scroll to position [71, 0]
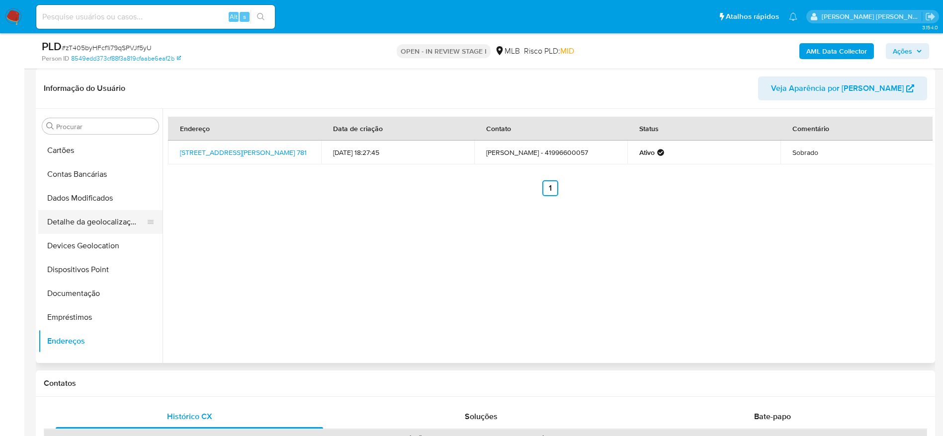
drag, startPoint x: 95, startPoint y: 240, endPoint x: 98, endPoint y: 230, distance: 9.8
click at [95, 239] on button "Devices Geolocation" at bounding box center [100, 246] width 124 height 24
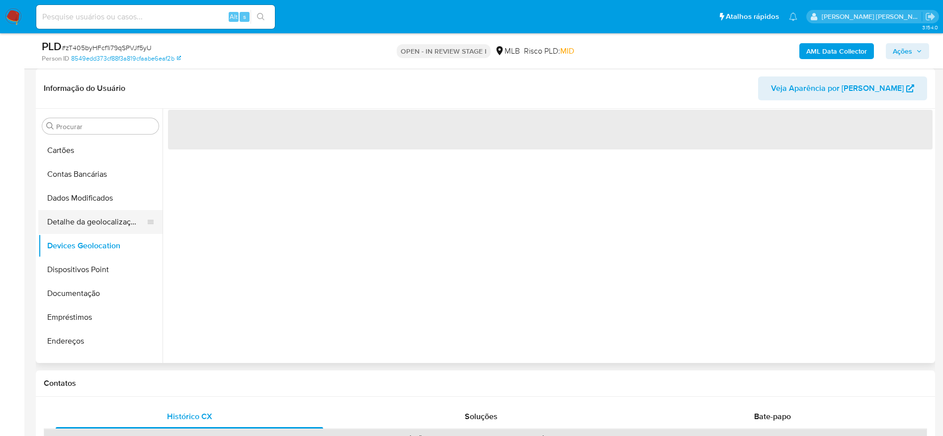
click at [98, 226] on button "Detalhe da geolocalização" at bounding box center [96, 222] width 116 height 24
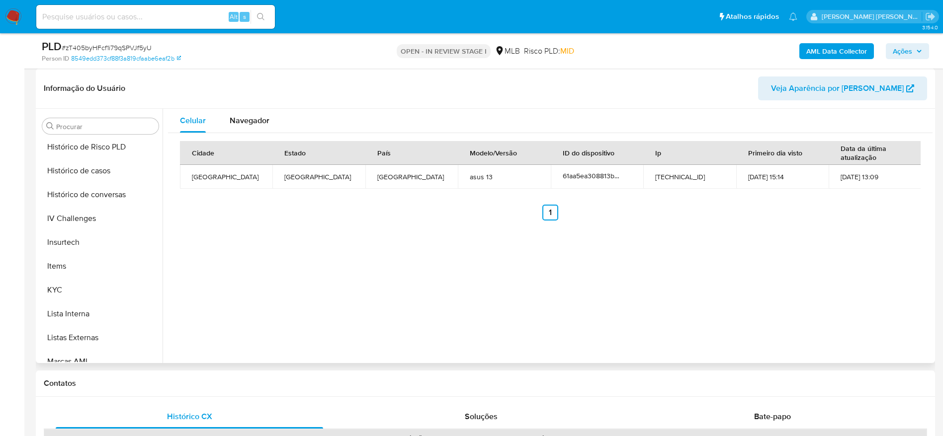
scroll to position [444, 0]
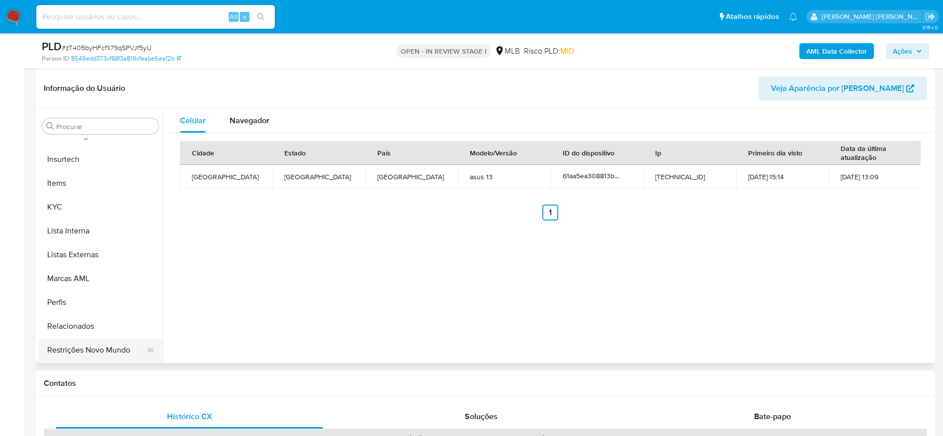
click at [86, 347] on button "Restrições Novo Mundo" at bounding box center [96, 351] width 116 height 24
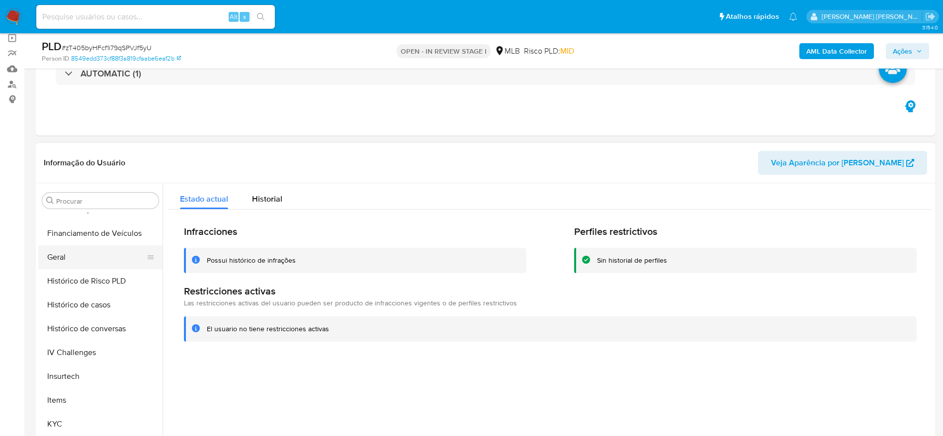
scroll to position [220, 0]
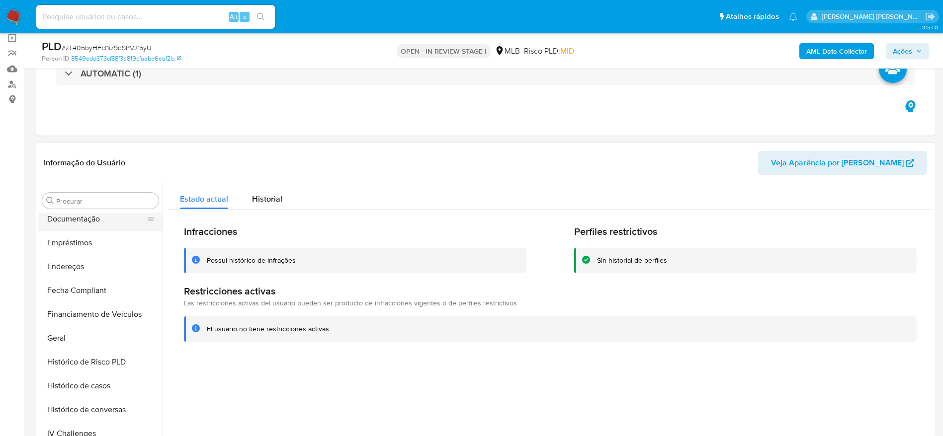
click at [83, 214] on button "Documentação" at bounding box center [96, 219] width 116 height 24
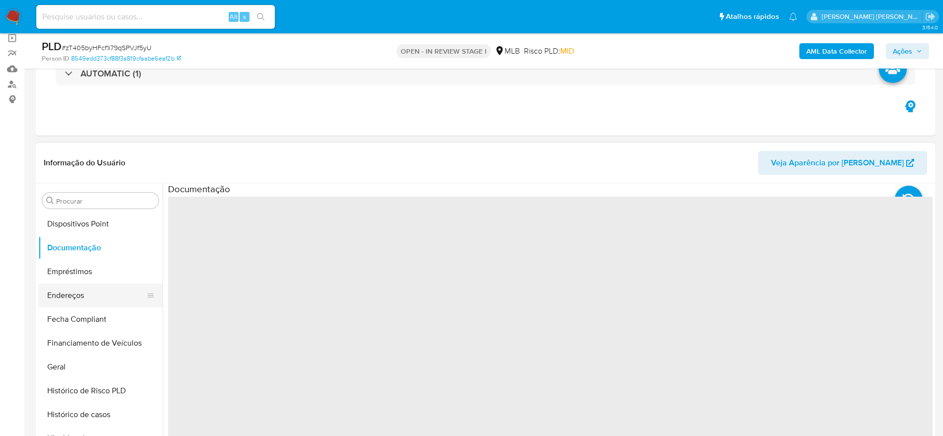
scroll to position [146, 0]
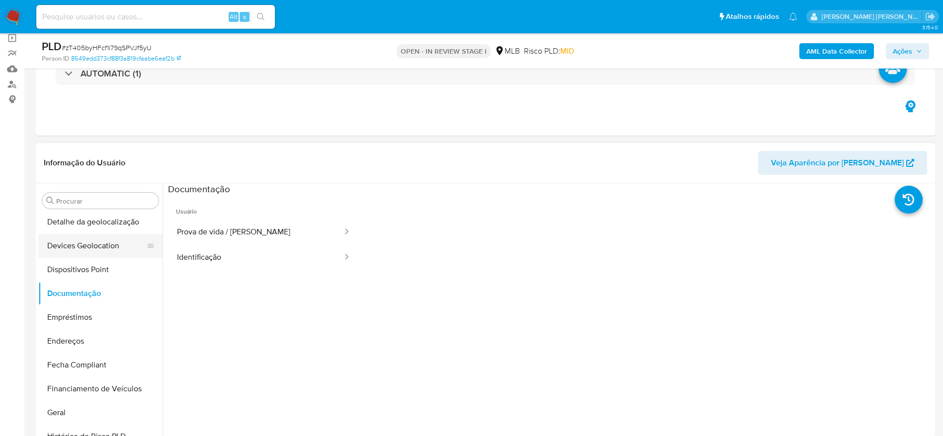
click at [80, 254] on button "Devices Geolocation" at bounding box center [96, 246] width 116 height 24
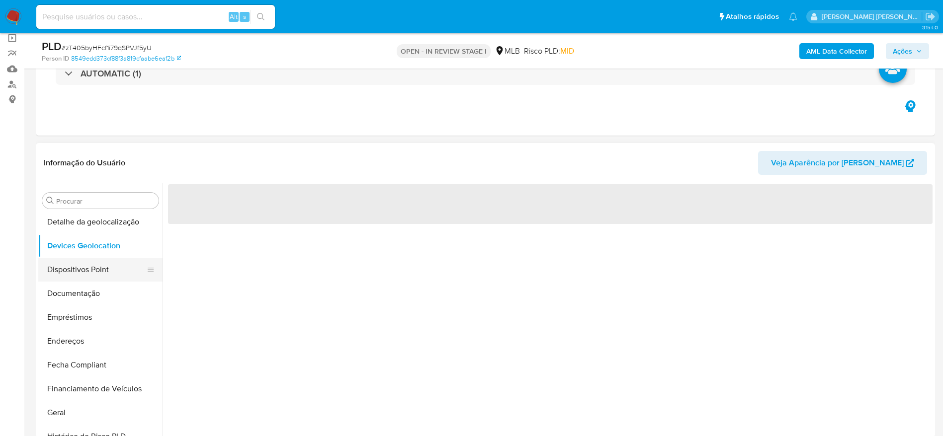
click at [80, 266] on button "Dispositivos Point" at bounding box center [96, 270] width 116 height 24
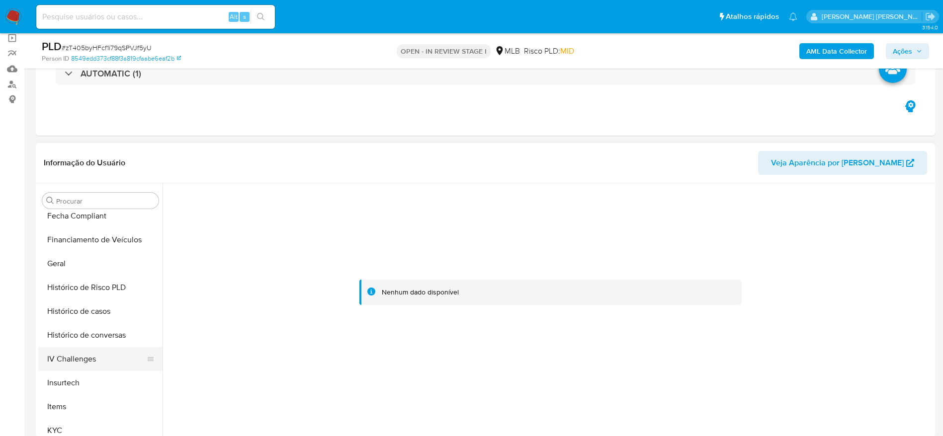
scroll to position [444, 0]
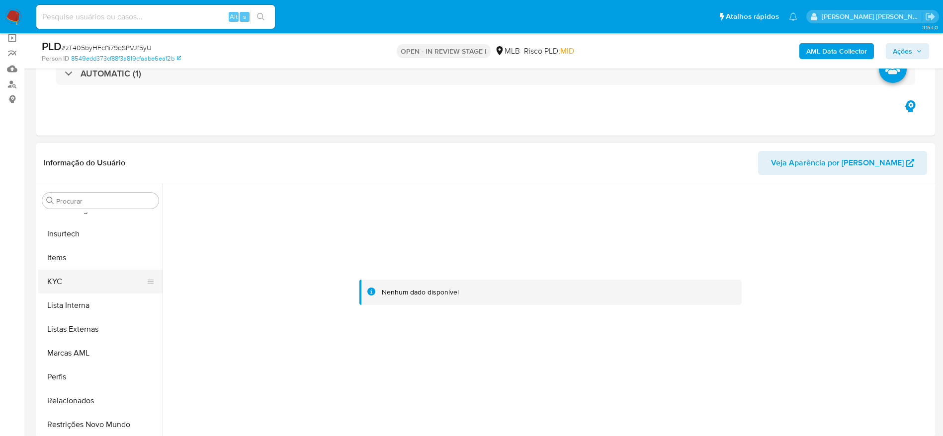
click at [71, 285] on button "KYC" at bounding box center [96, 282] width 116 height 24
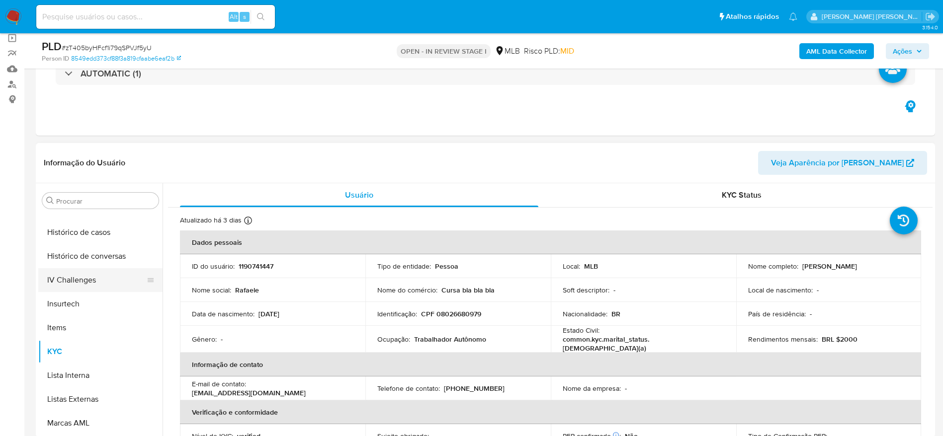
scroll to position [295, 0]
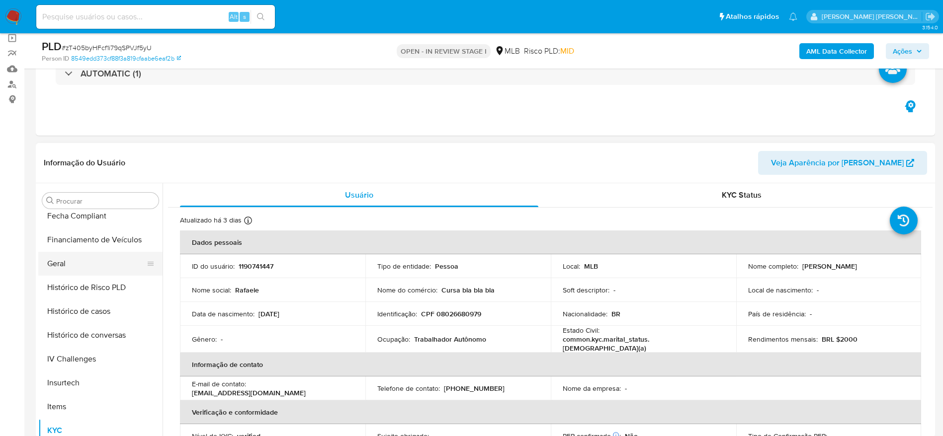
click at [70, 266] on button "Geral" at bounding box center [96, 264] width 116 height 24
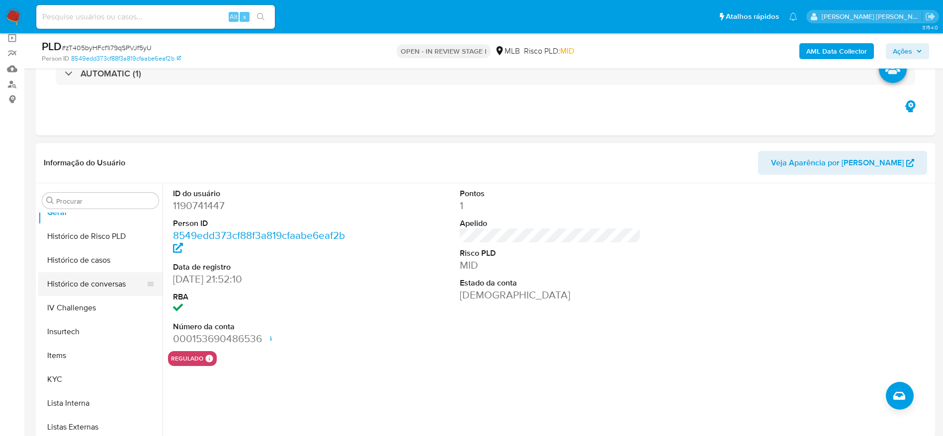
scroll to position [369, 0]
click at [74, 358] on button "KYC" at bounding box center [96, 357] width 116 height 24
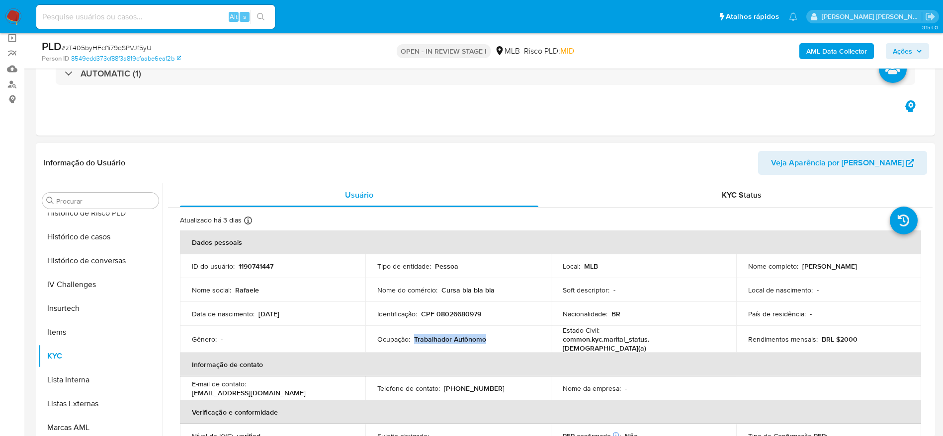
drag, startPoint x: 489, startPoint y: 339, endPoint x: 414, endPoint y: 341, distance: 75.1
click at [414, 341] on div "Ocupação : Trabalhador Autônomo" at bounding box center [458, 339] width 162 height 9
copy p "Trabalhador Autônomo"
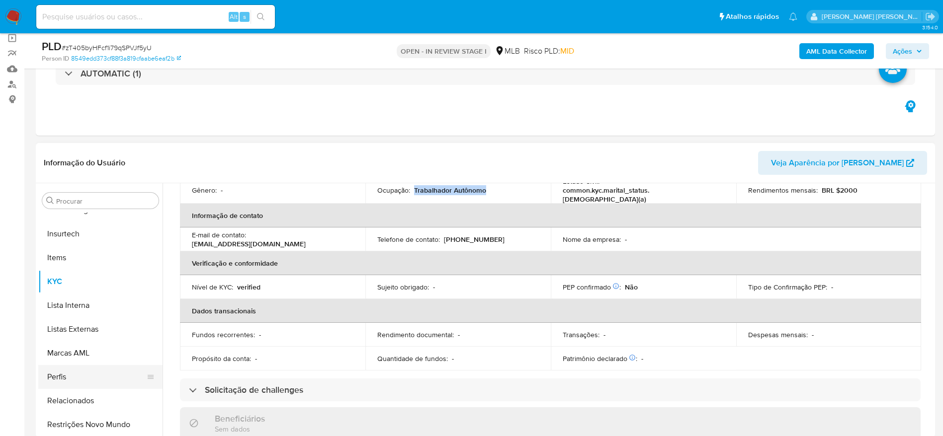
scroll to position [295, 0]
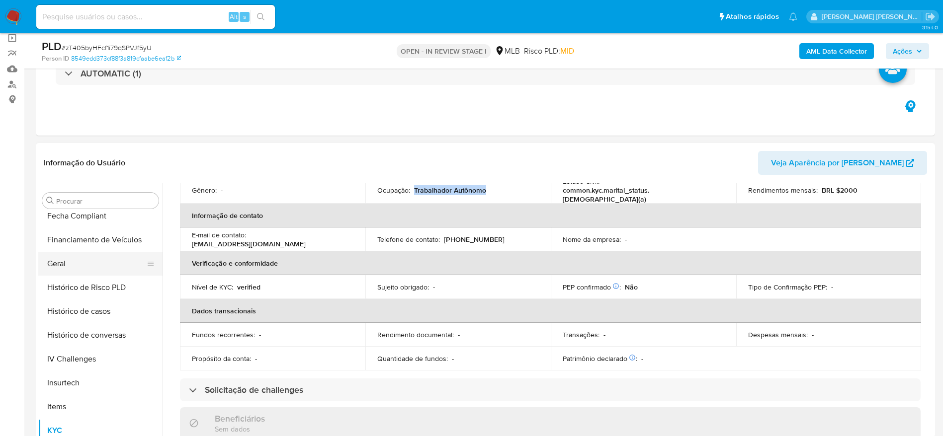
click at [87, 262] on button "Geral" at bounding box center [96, 264] width 116 height 24
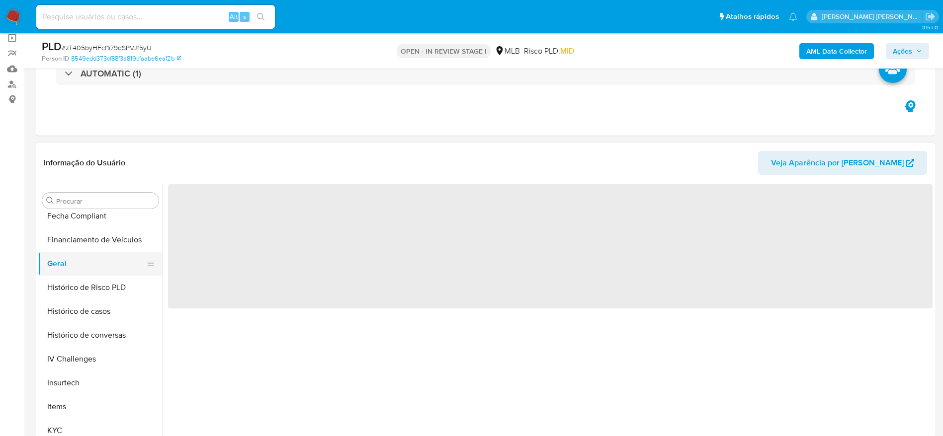
scroll to position [0, 0]
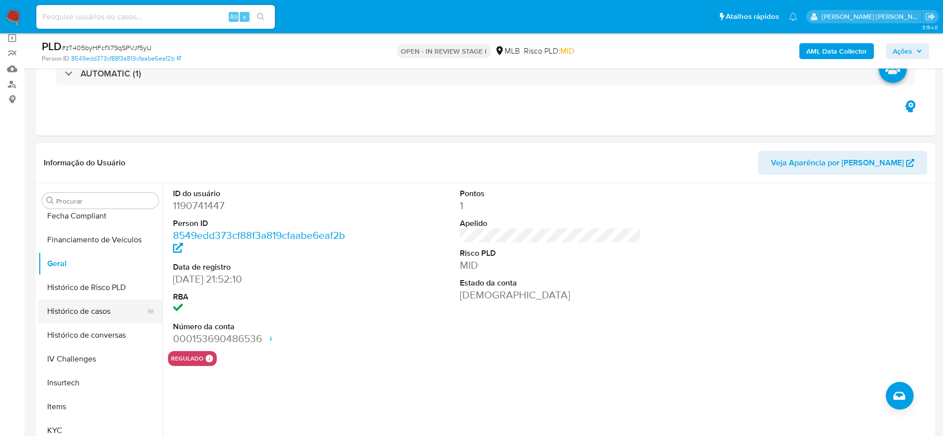
click at [119, 312] on button "Histórico de casos" at bounding box center [96, 312] width 116 height 24
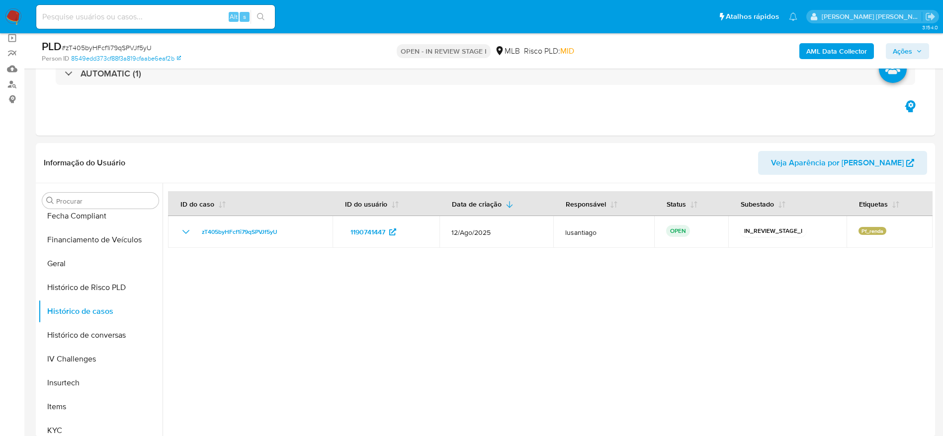
click at [912, 51] on span "Ações" at bounding box center [902, 51] width 19 height 16
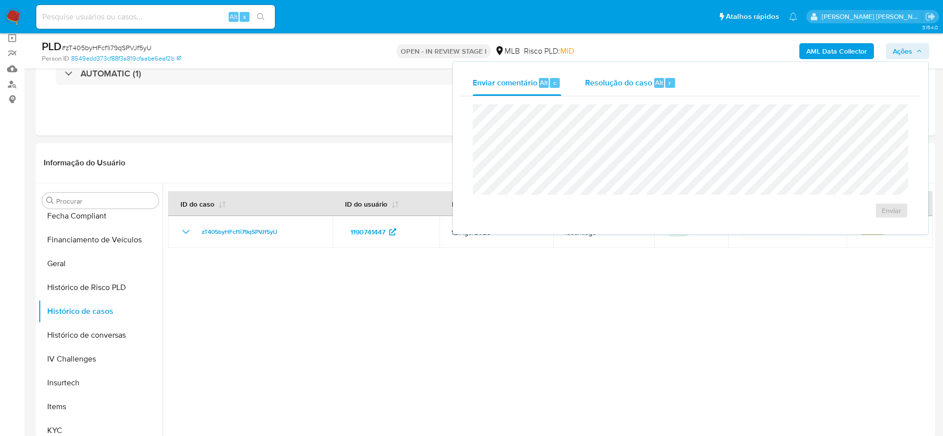
click at [649, 81] on span "Resolução do caso" at bounding box center [618, 82] width 67 height 11
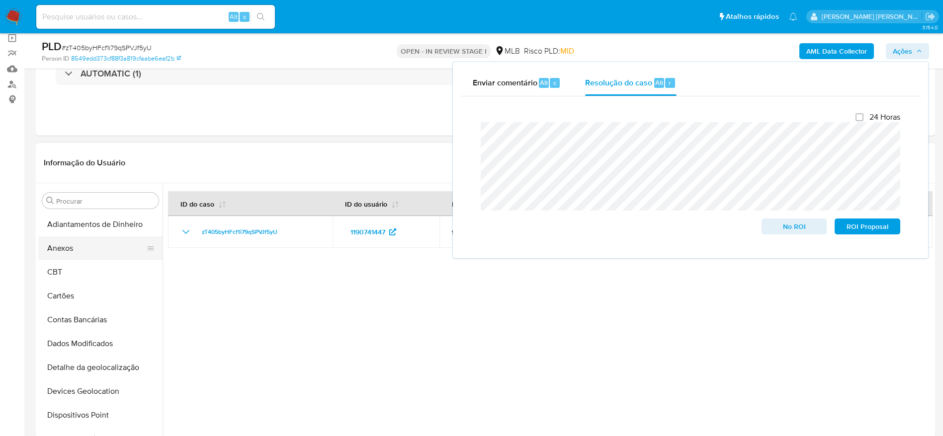
click at [80, 251] on button "Anexos" at bounding box center [96, 249] width 116 height 24
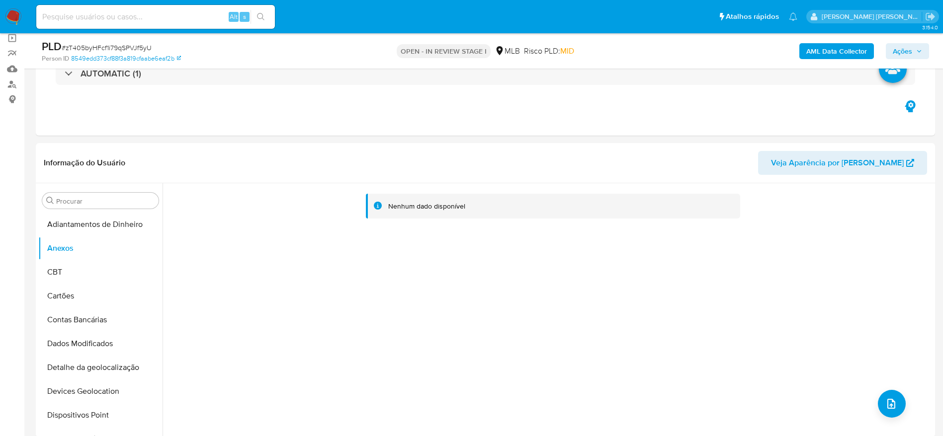
click at [903, 49] on span "Ações" at bounding box center [902, 51] width 19 height 16
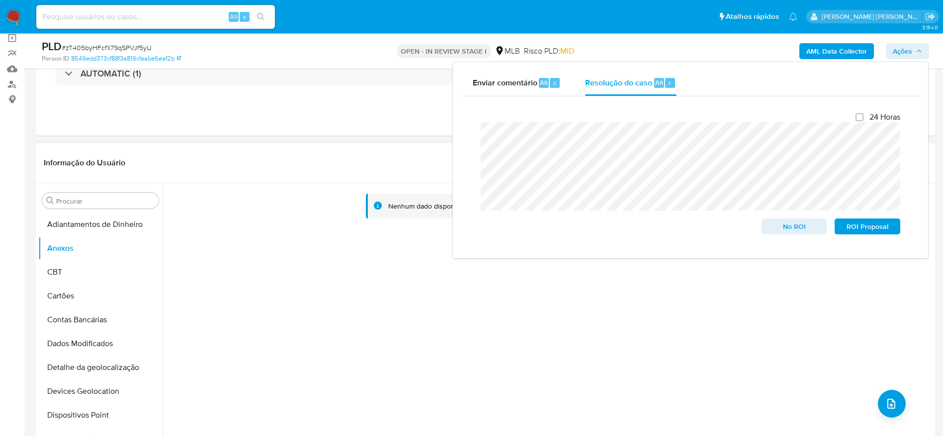
click at [370, 220] on div "Nenhum dado disponível" at bounding box center [550, 211] width 749 height 40
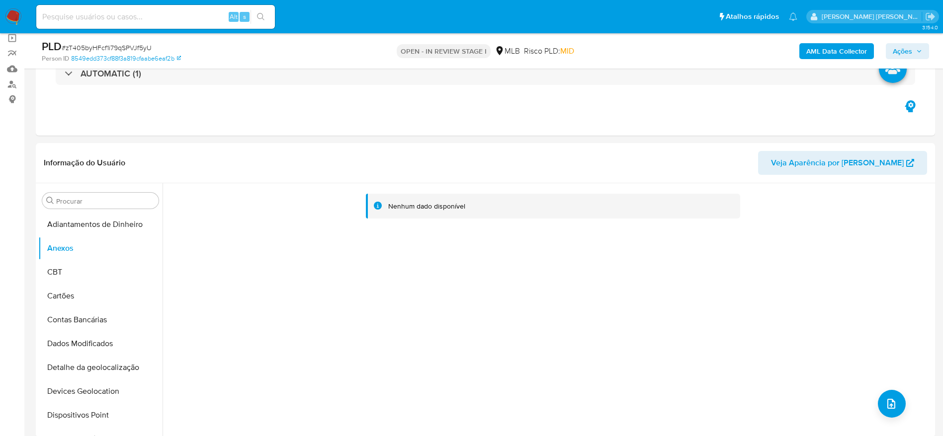
click at [822, 53] on b "AML Data Collector" at bounding box center [836, 51] width 61 height 16
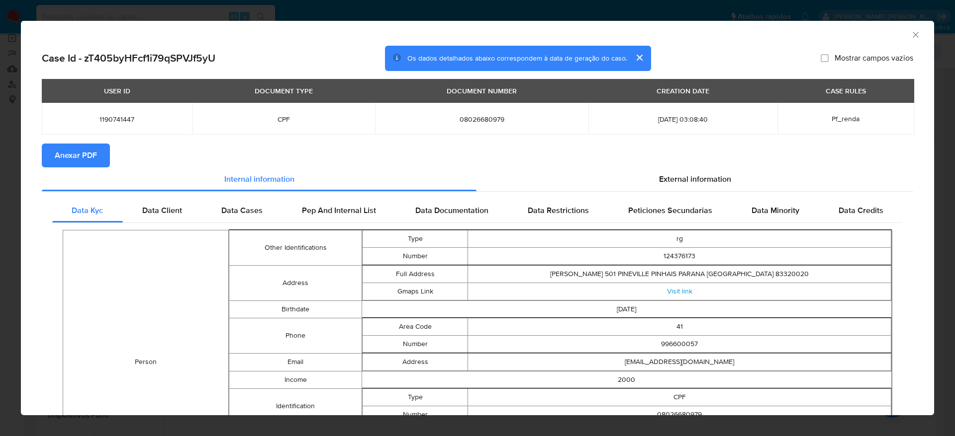
click at [99, 159] on button "Anexar PDF" at bounding box center [76, 156] width 68 height 24
click at [910, 36] on icon "Fechar a janela" at bounding box center [915, 35] width 10 height 10
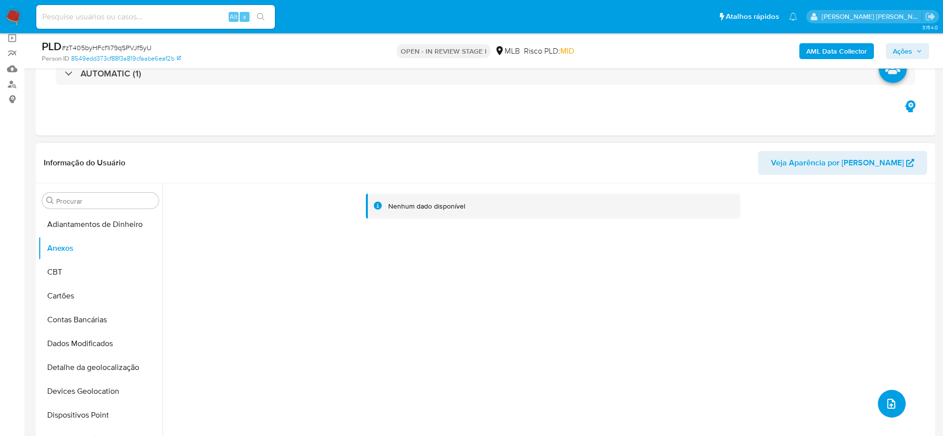
click at [887, 405] on icon "upload-file" at bounding box center [891, 404] width 12 height 12
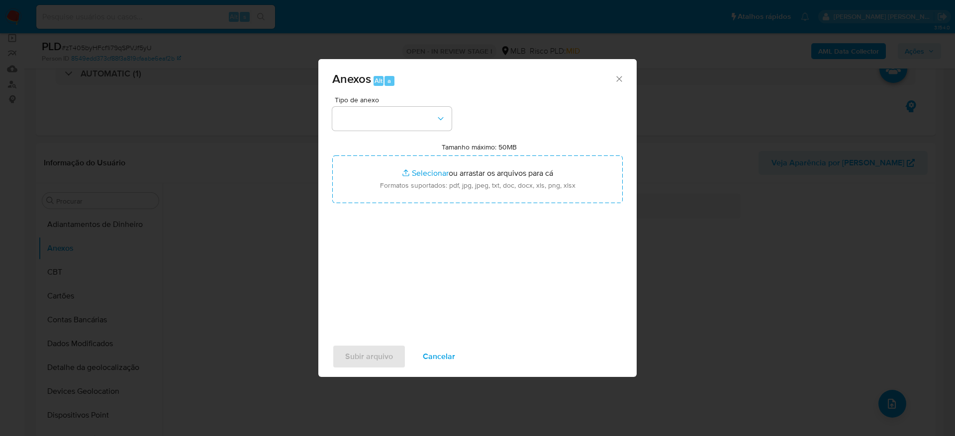
click at [386, 96] on span "Tipo de anexo" at bounding box center [394, 99] width 119 height 7
click at [386, 107] on button "button" at bounding box center [391, 119] width 119 height 24
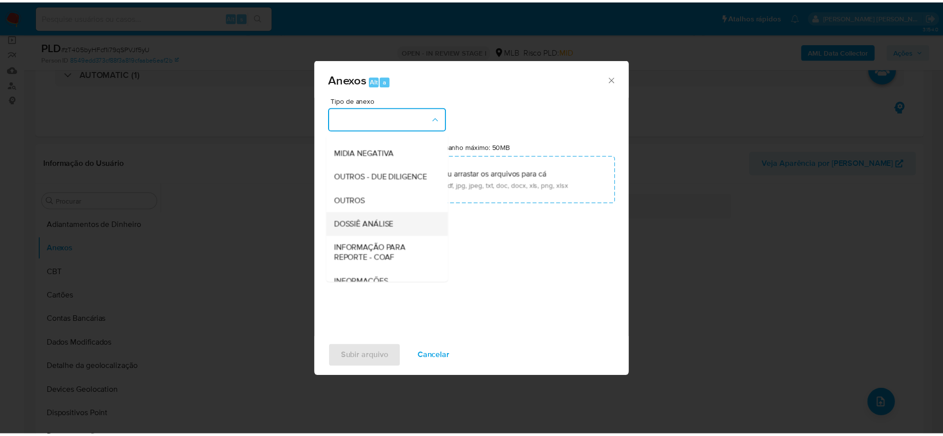
scroll to position [153, 0]
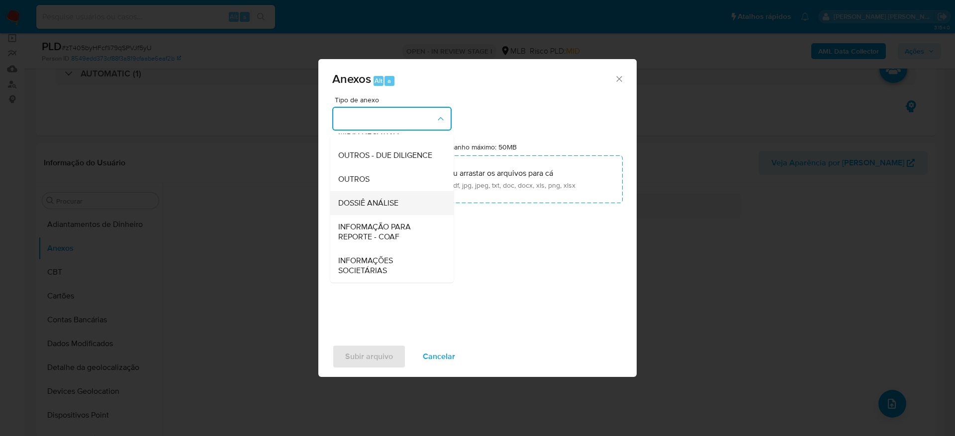
click at [383, 206] on span "DOSSIÊ ANÁLISE" at bounding box center [368, 203] width 60 height 10
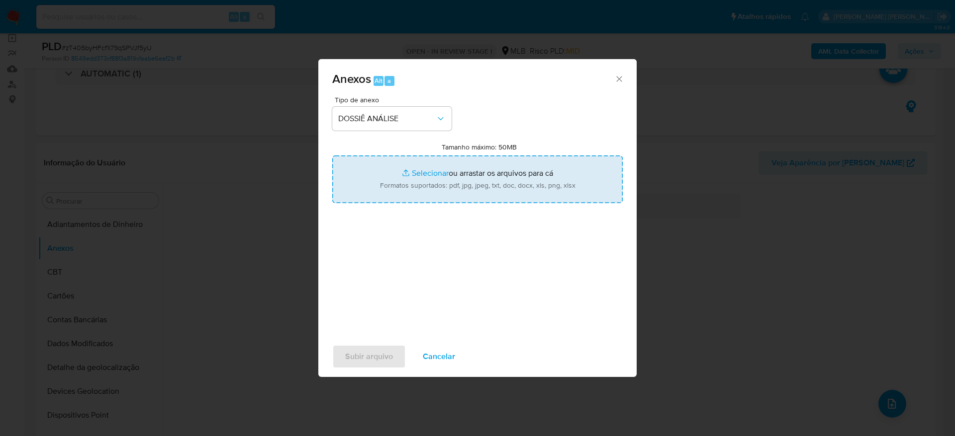
type input "C:\fakepath\Mulan 1190741447_2025_08_18_16_04_44.xlsx"
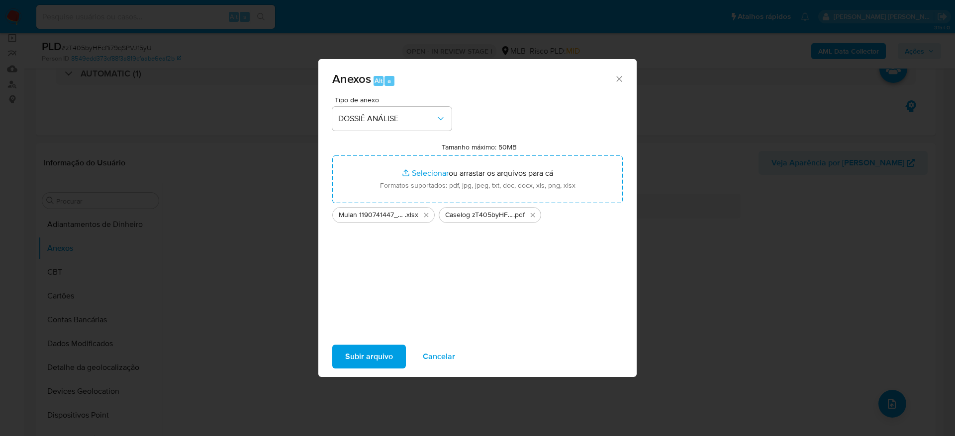
click at [379, 355] on span "Subir arquivo" at bounding box center [369, 357] width 48 height 22
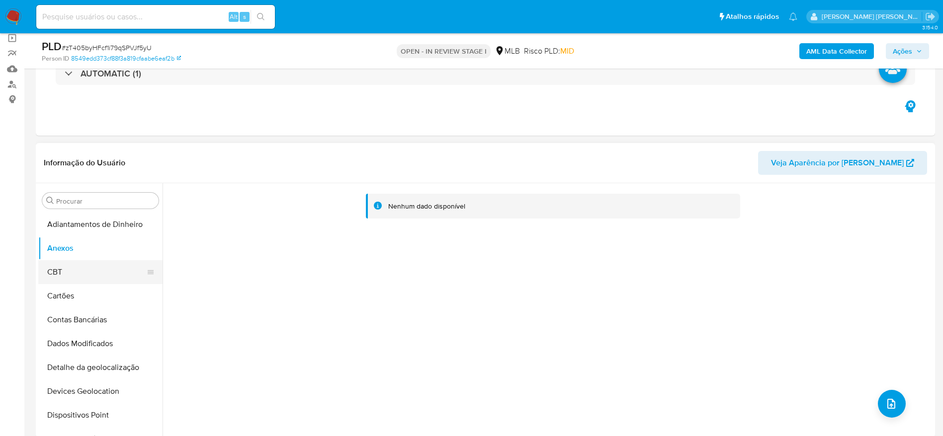
click at [74, 274] on button "CBT" at bounding box center [96, 272] width 116 height 24
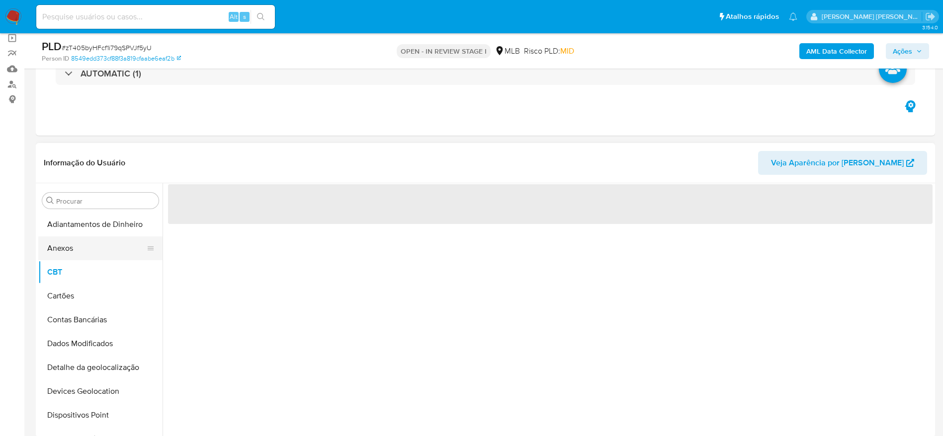
click at [77, 252] on button "Anexos" at bounding box center [96, 249] width 116 height 24
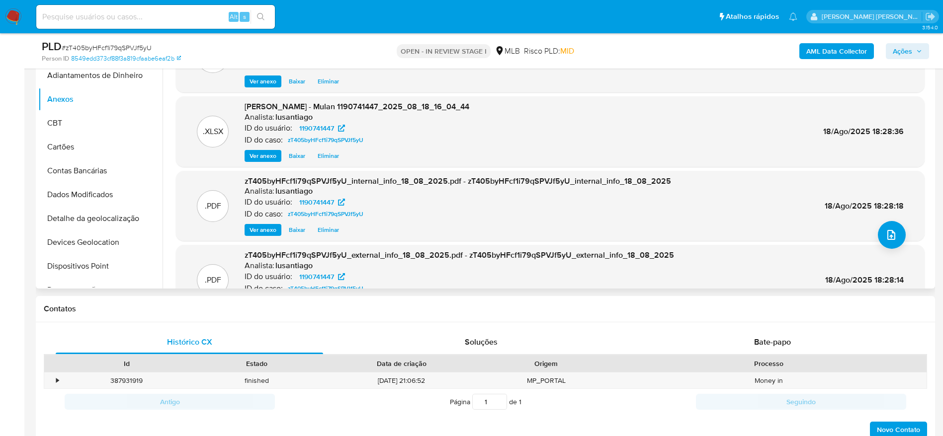
scroll to position [0, 0]
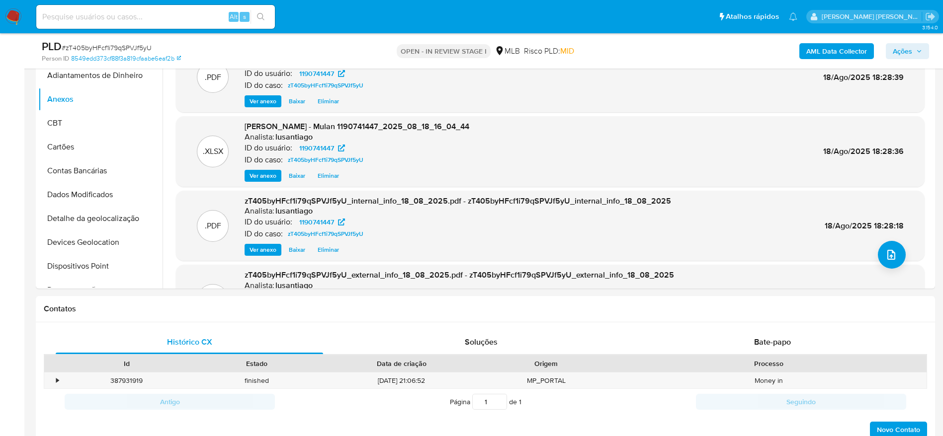
click at [911, 54] on span "Ações" at bounding box center [902, 51] width 19 height 16
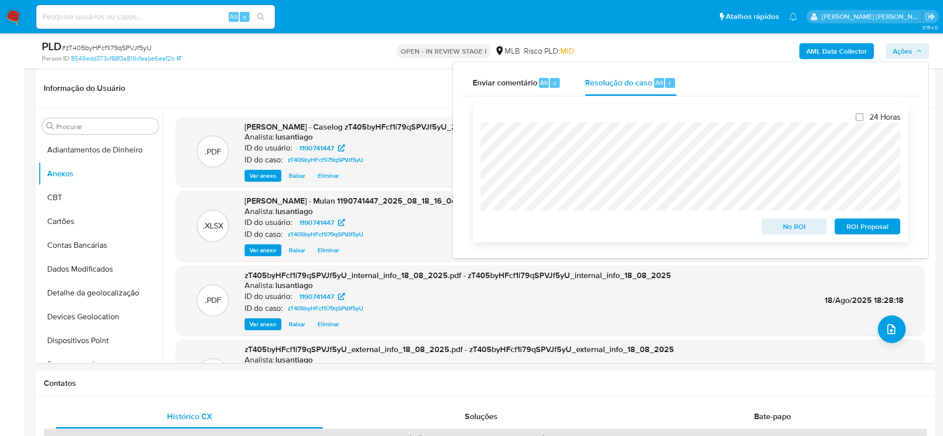
scroll to position [224, 0]
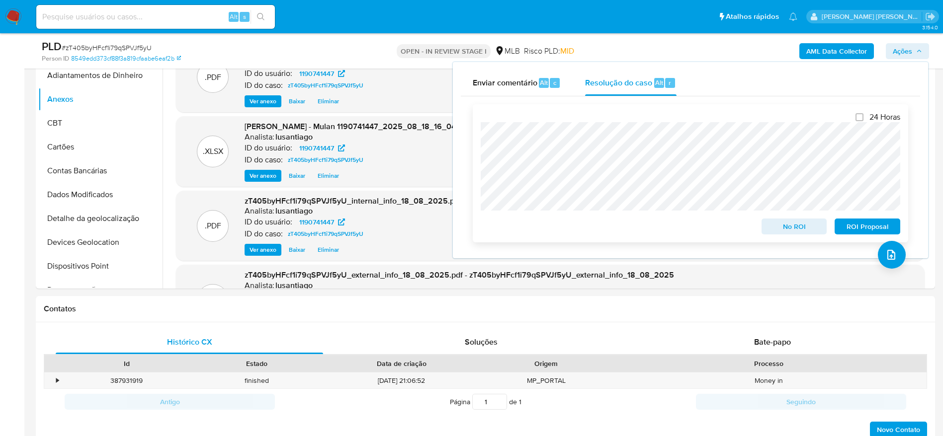
click at [805, 230] on span "No ROI" at bounding box center [795, 227] width 52 height 14
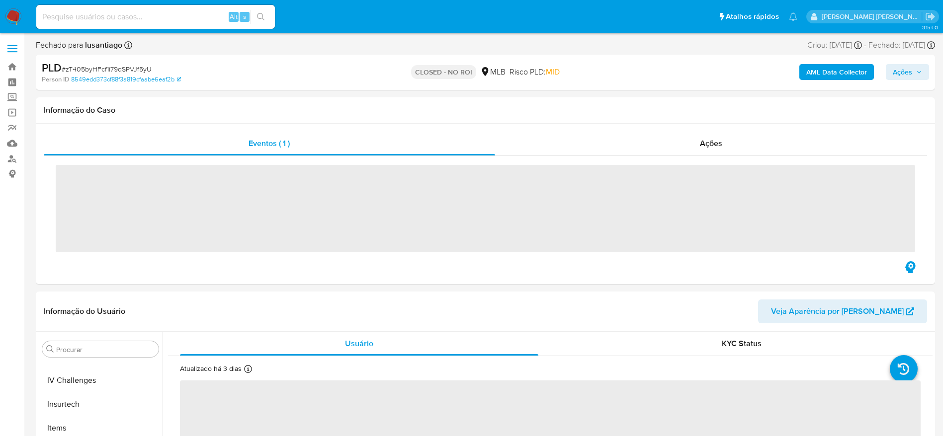
scroll to position [444, 0]
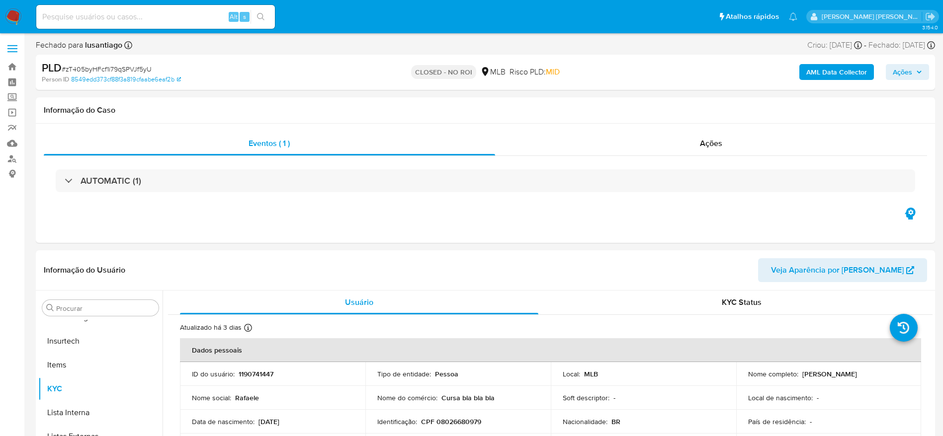
select select "10"
